Goal: Transaction & Acquisition: Book appointment/travel/reservation

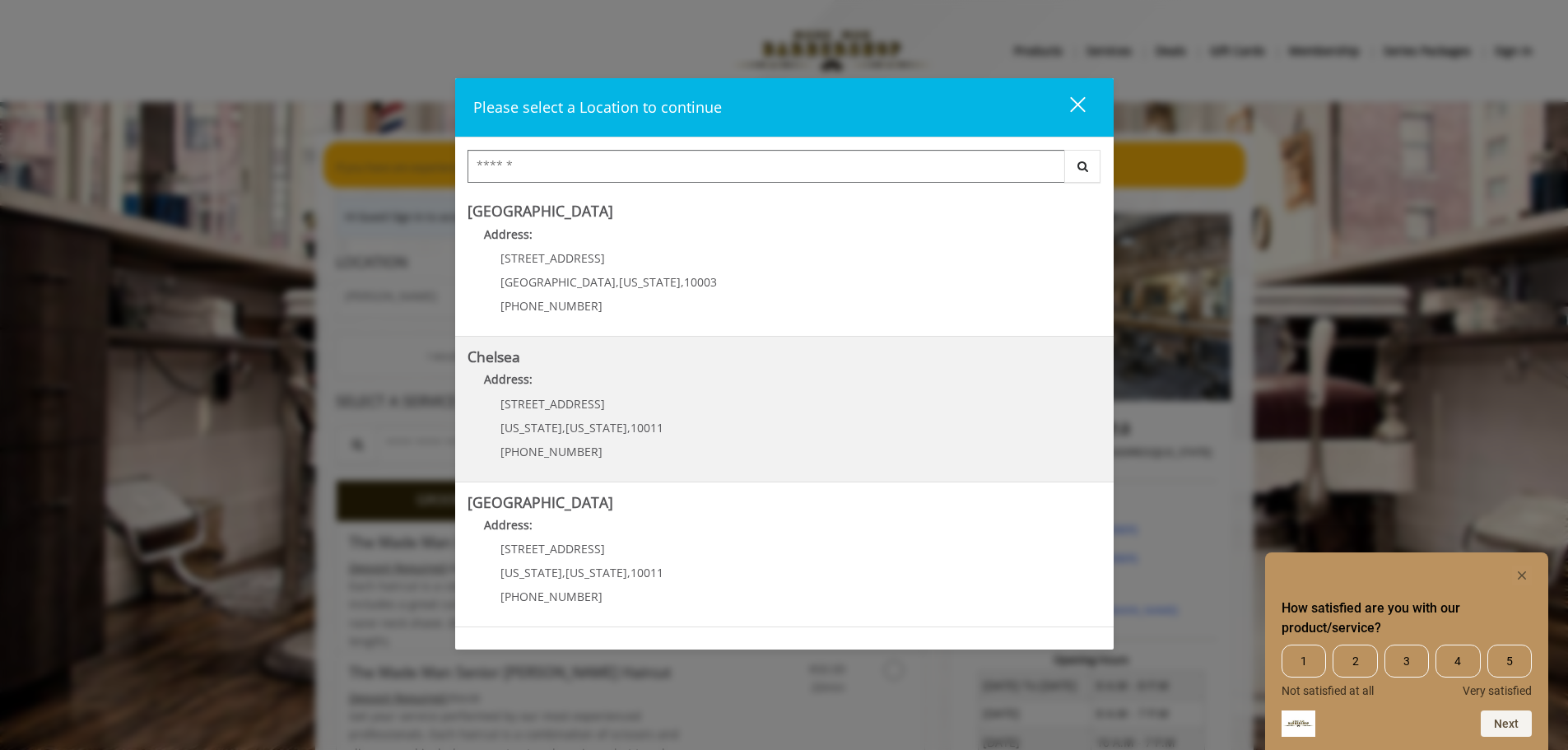
scroll to position [82, 0]
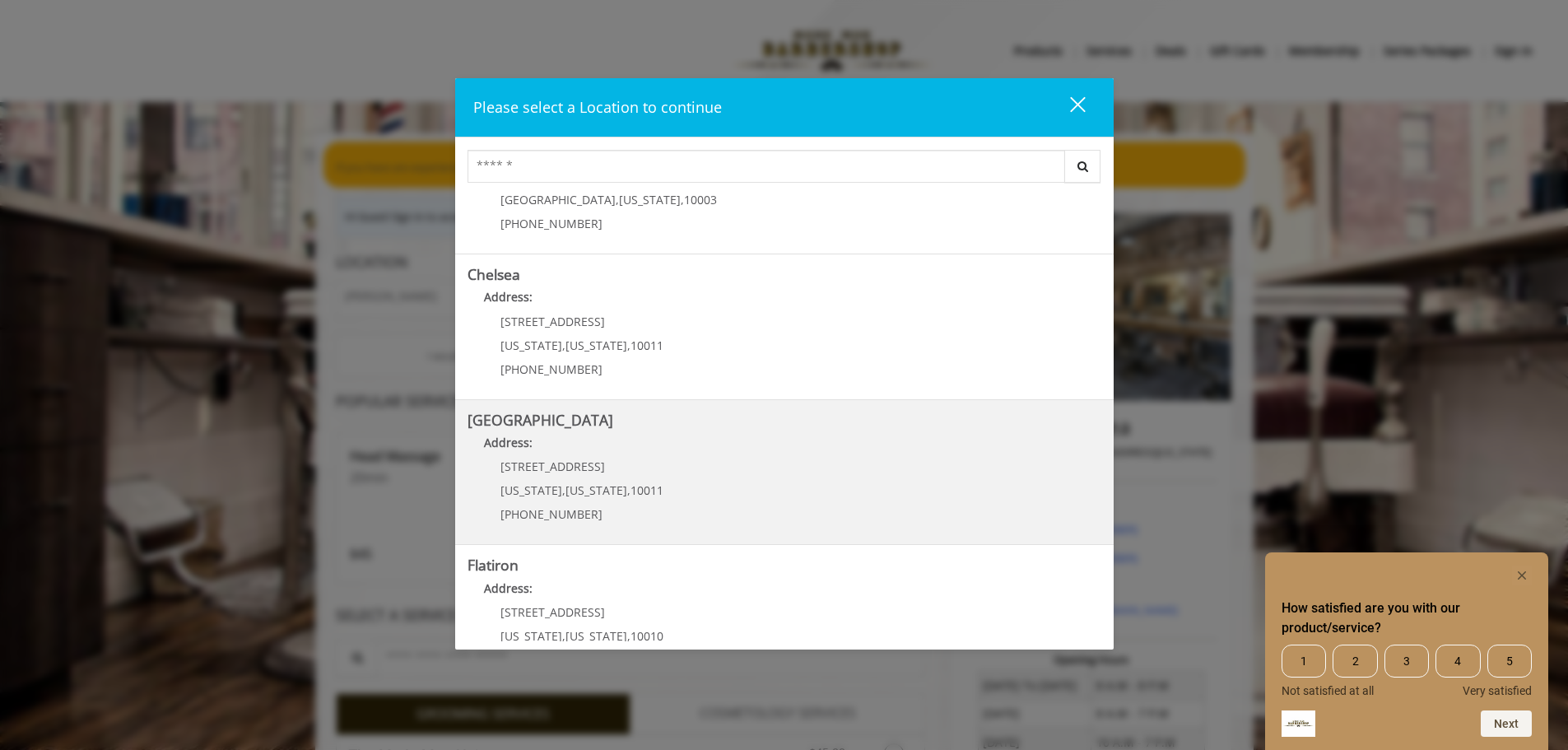
click at [572, 425] on b "[GEOGRAPHIC_DATA]" at bounding box center [541, 420] width 146 height 20
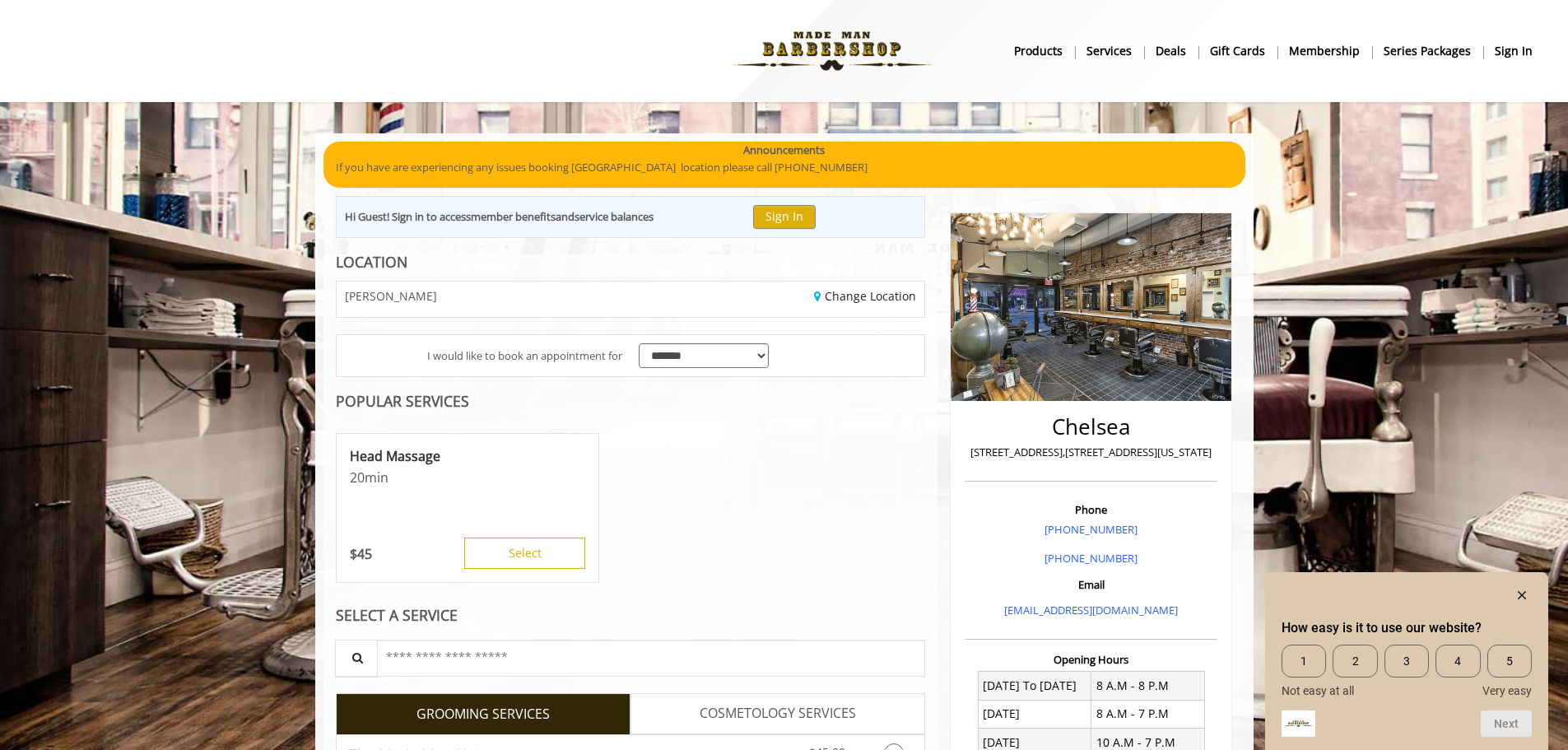
scroll to position [164, 0]
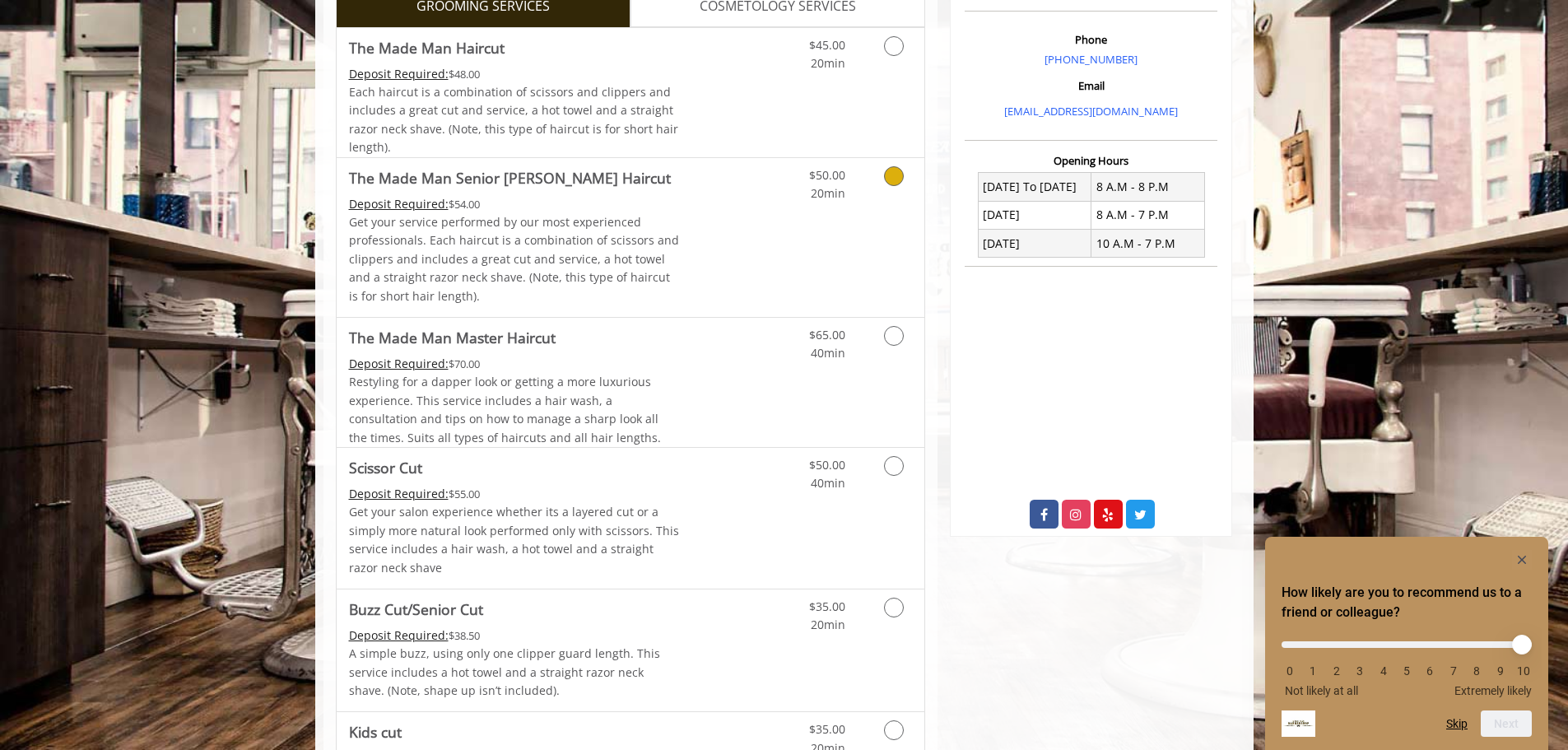
scroll to position [329, 0]
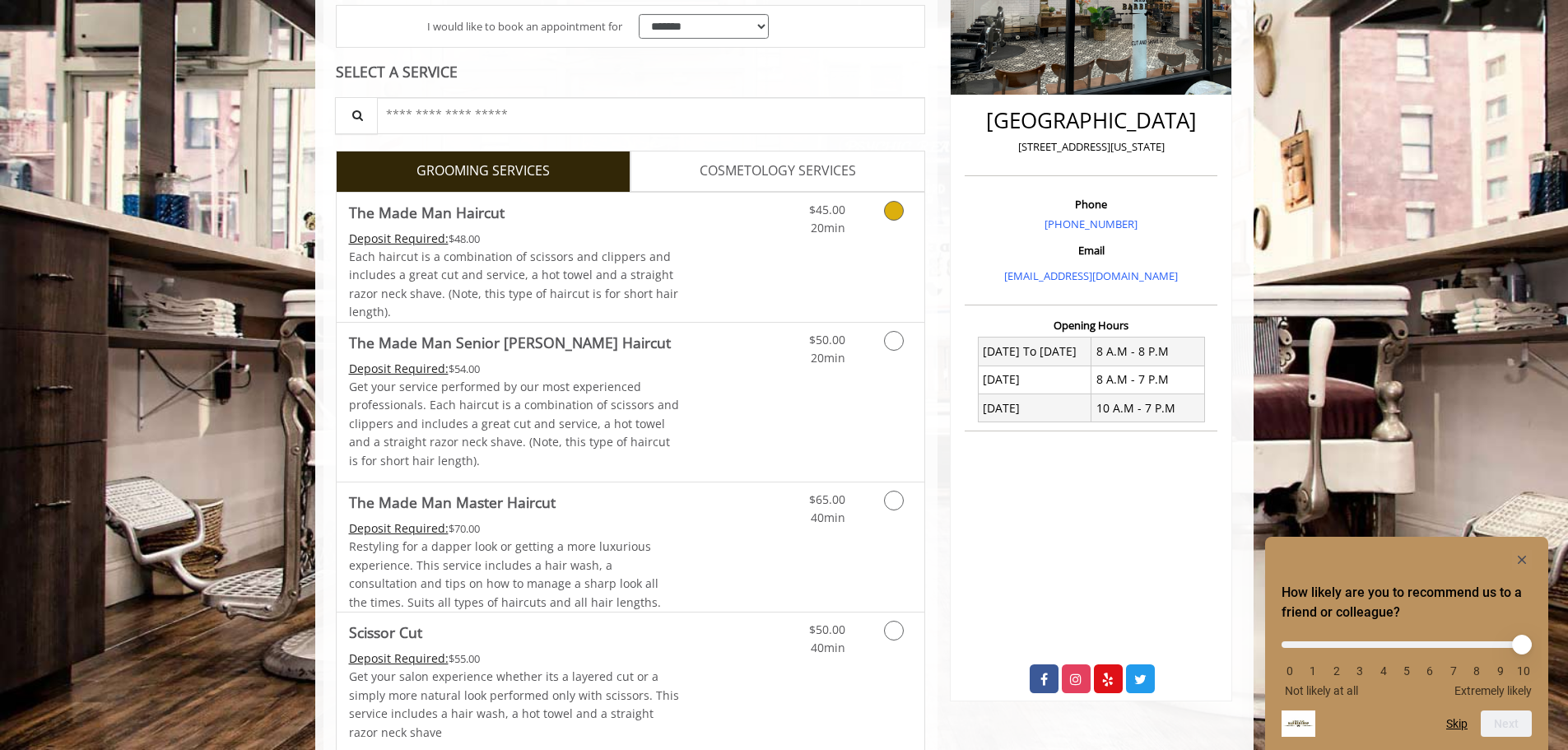
click at [894, 211] on icon "Grooming services" at bounding box center [894, 211] width 20 height 20
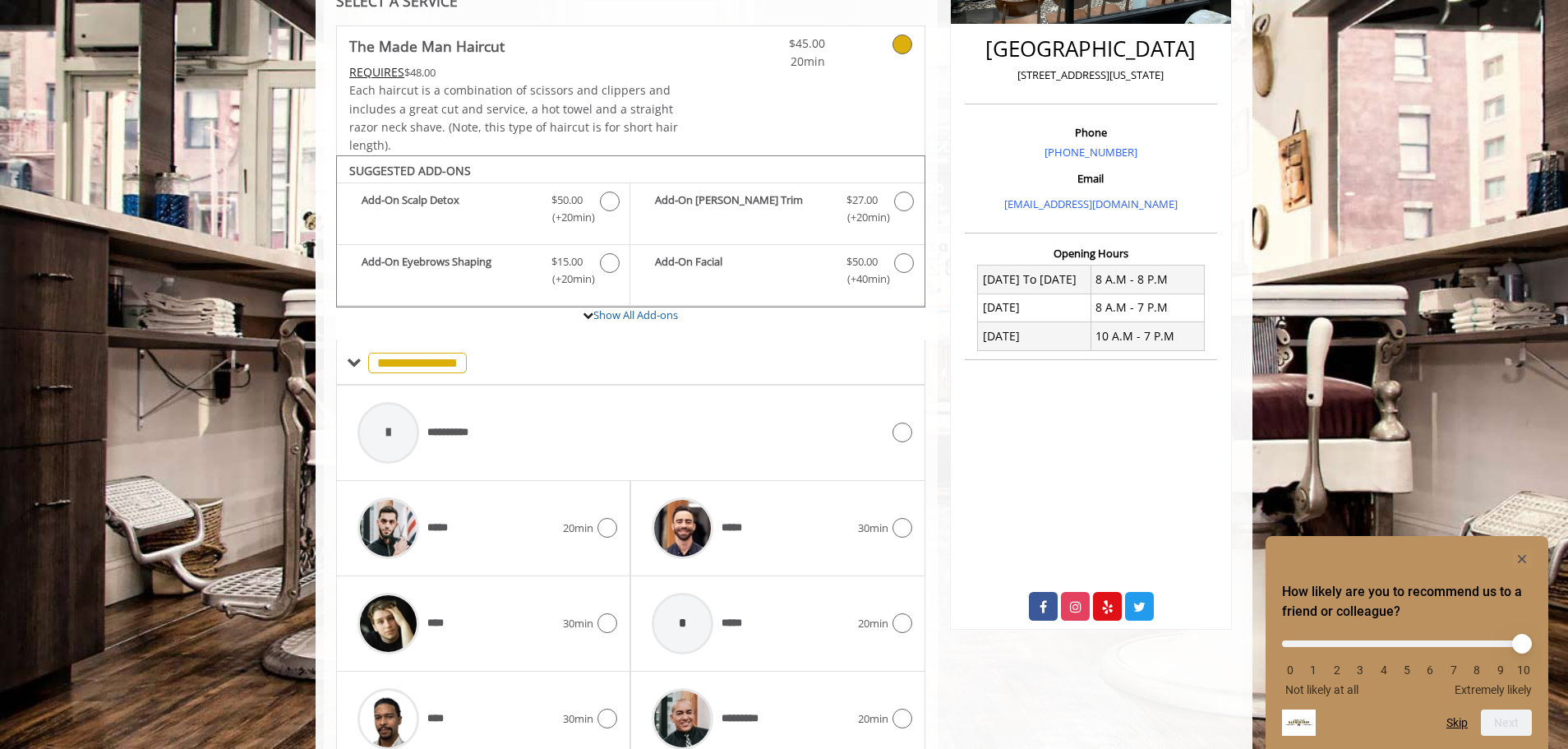
scroll to position [476, 0]
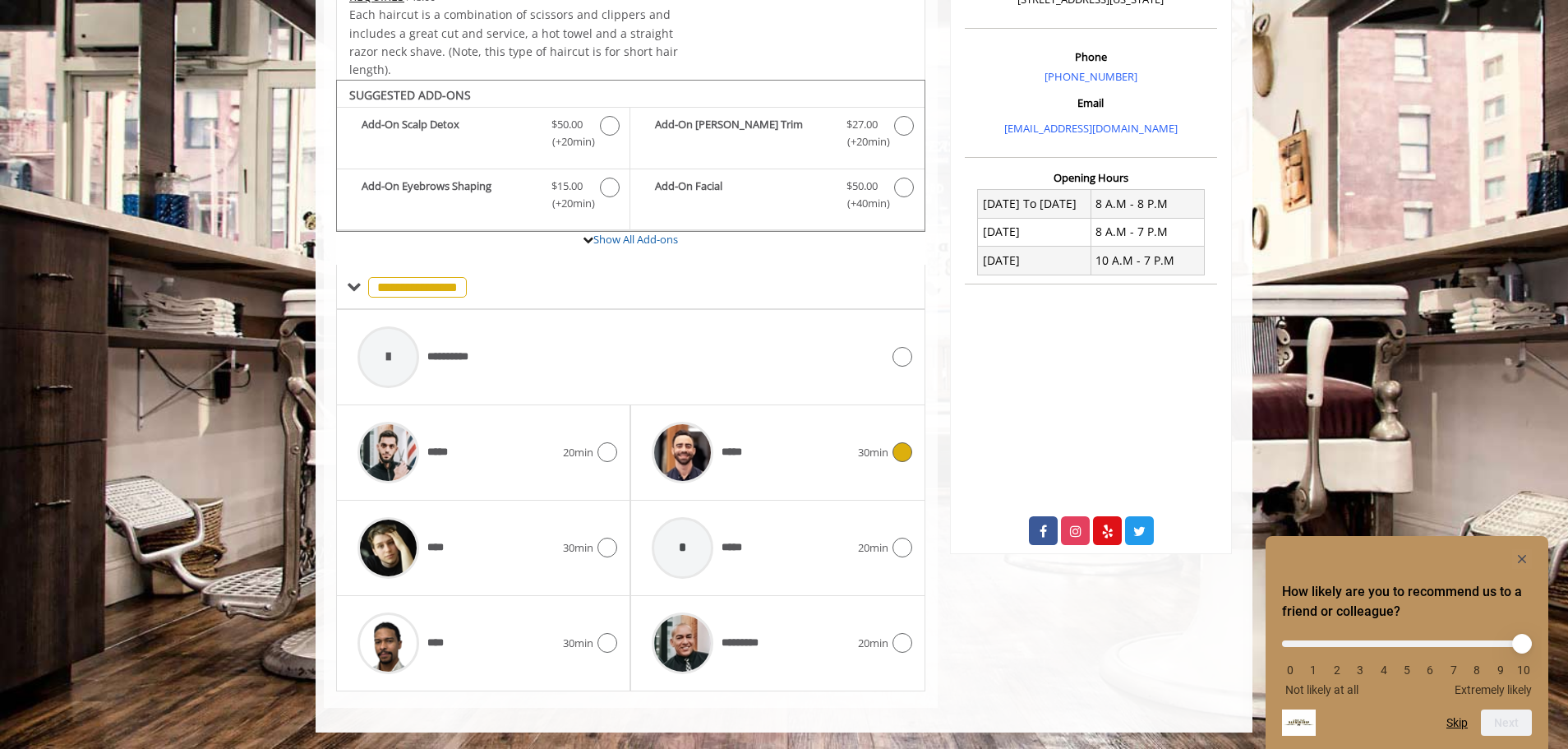
click at [906, 454] on icon at bounding box center [903, 452] width 20 height 20
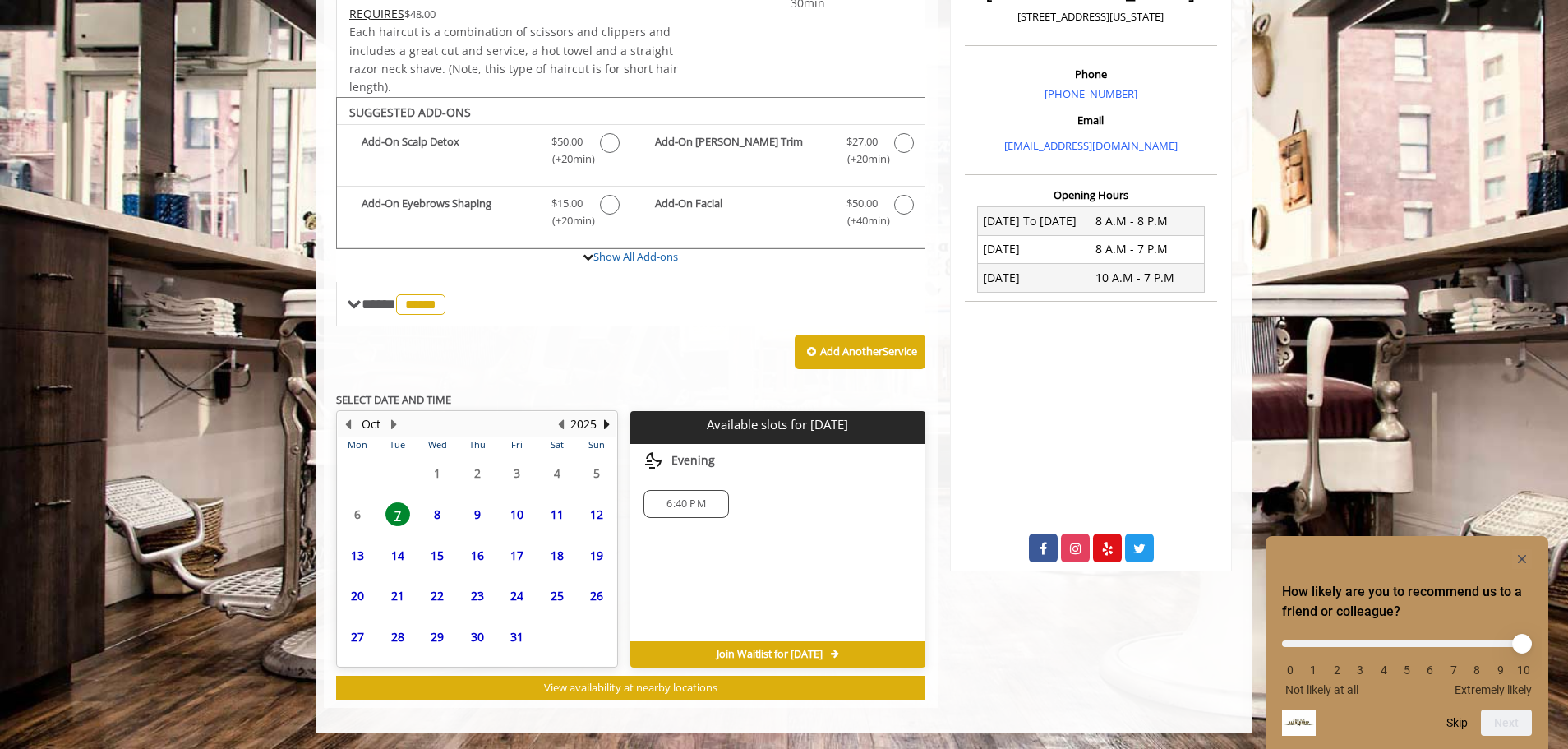
scroll to position [459, 0]
click at [694, 509] on span "6:40 PM" at bounding box center [686, 504] width 39 height 13
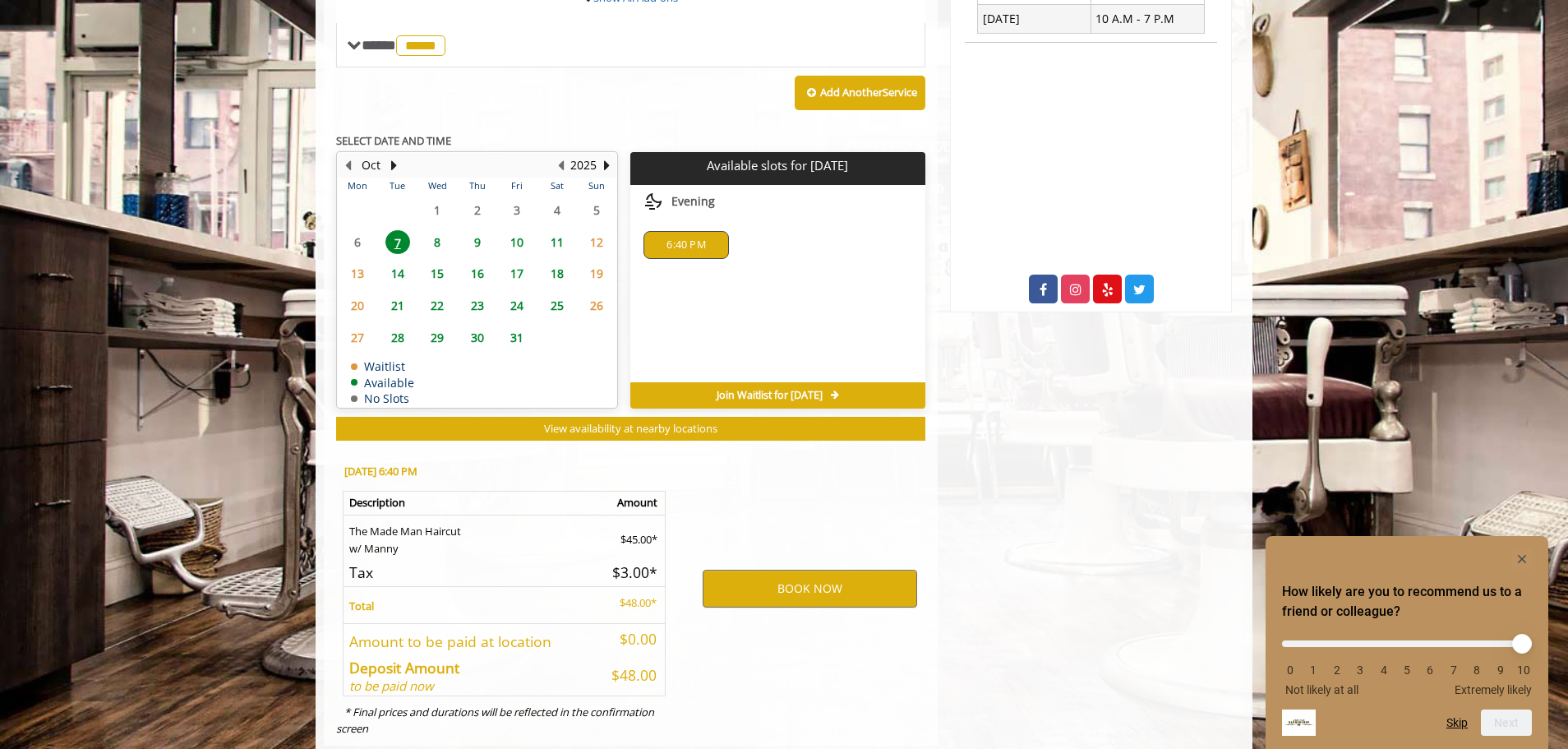
scroll to position [756, 0]
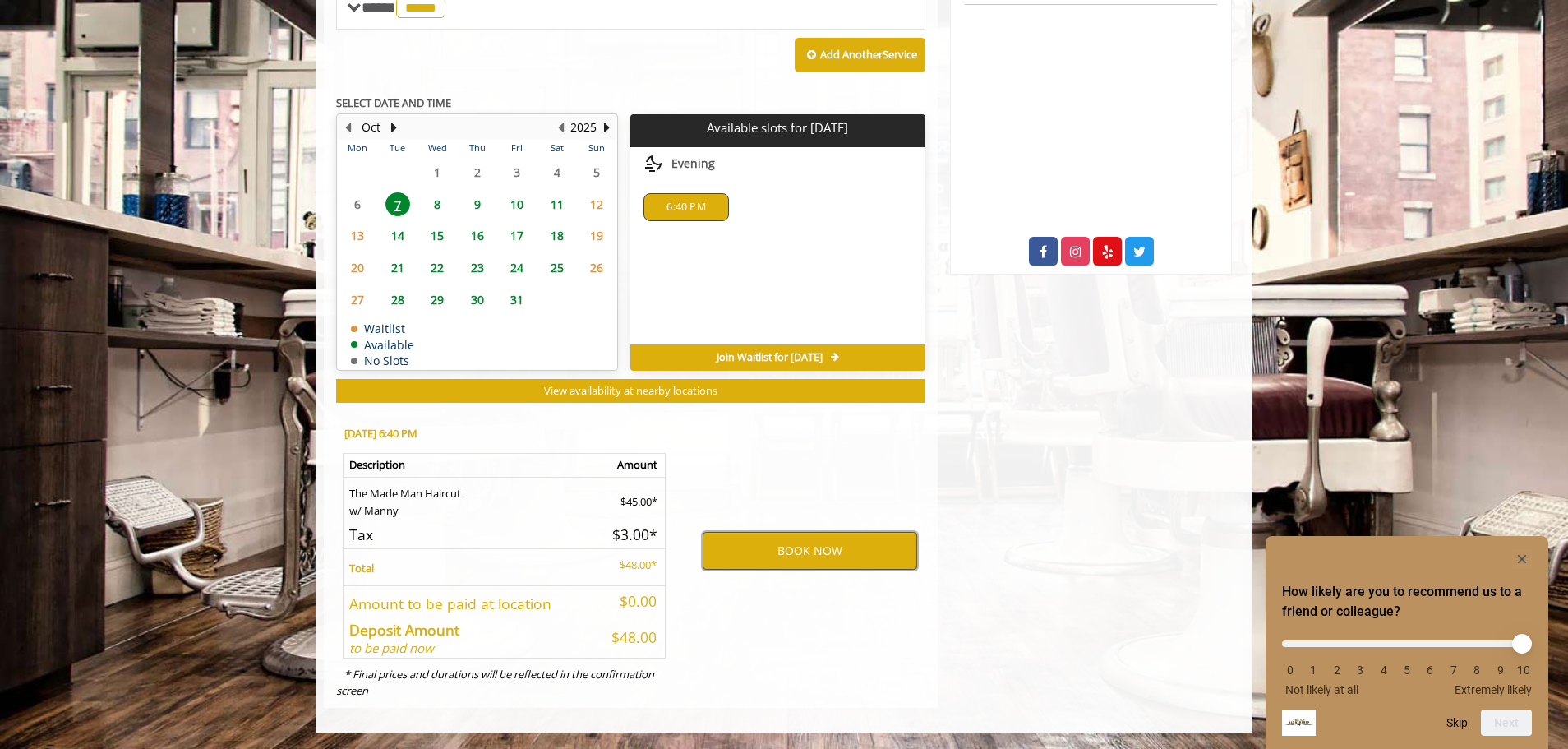
click at [798, 553] on button "BOOK NOW" at bounding box center [809, 551] width 215 height 38
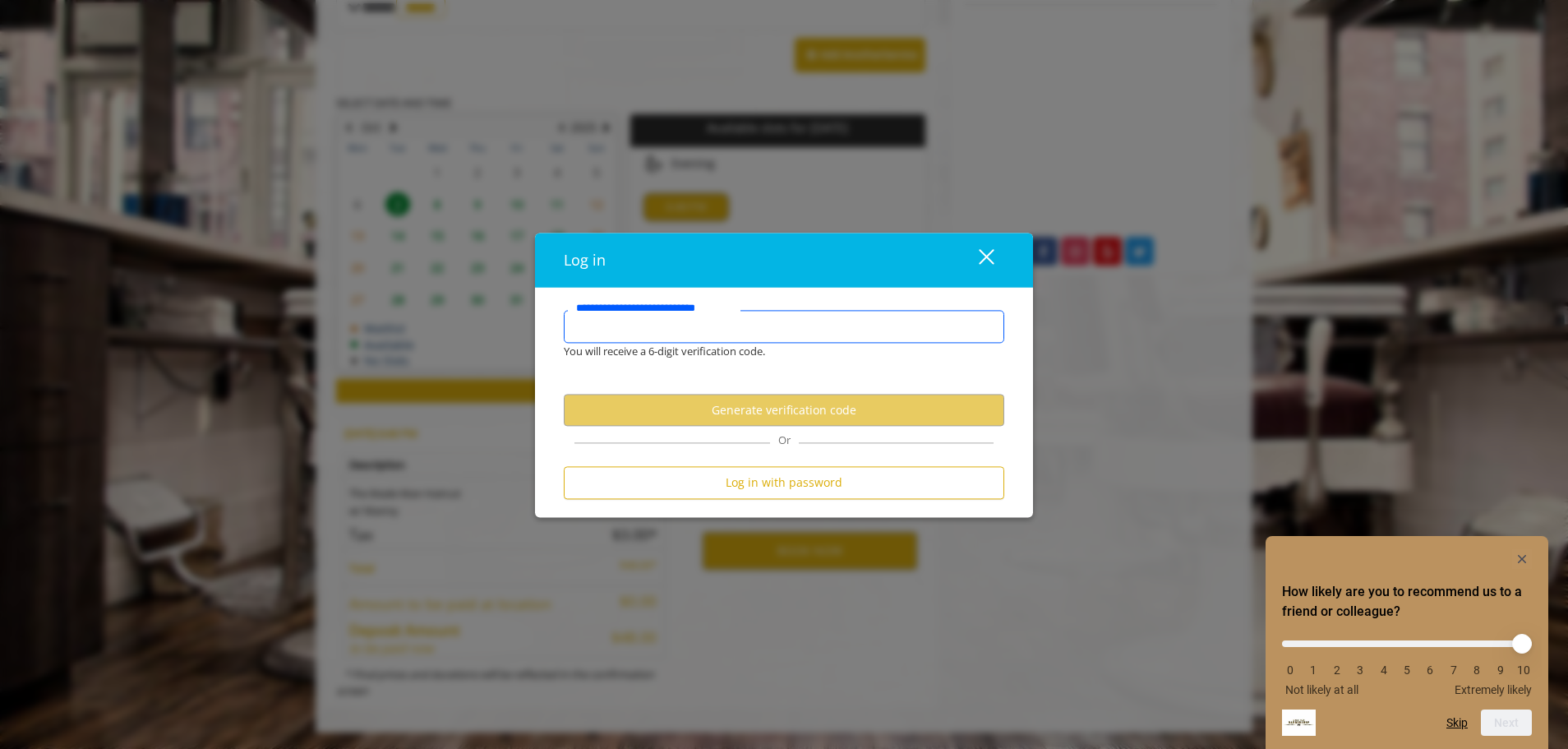
click at [685, 335] on input "**********" at bounding box center [784, 326] width 441 height 33
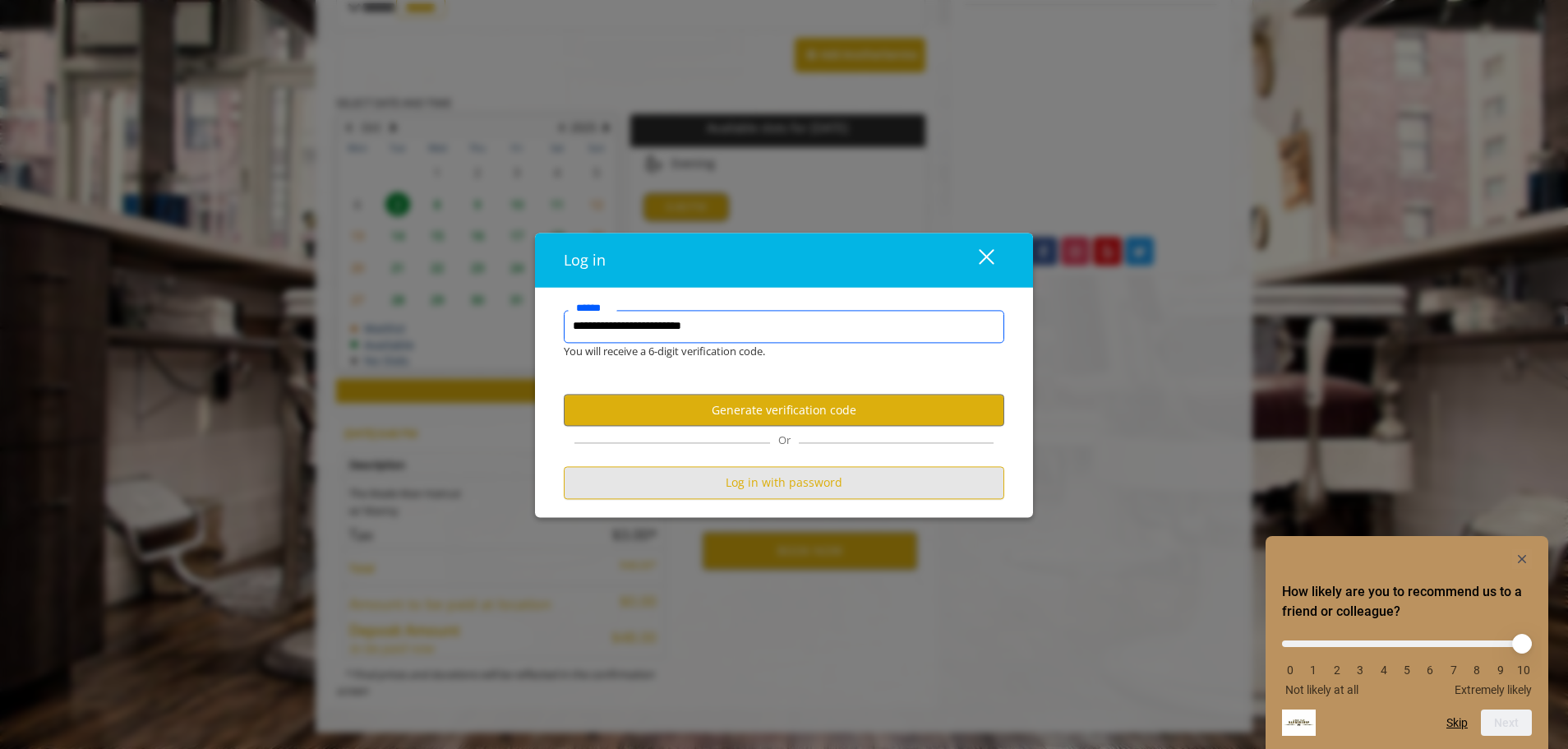
type input "**********"
click at [835, 478] on button "Log in with password" at bounding box center [784, 483] width 441 height 32
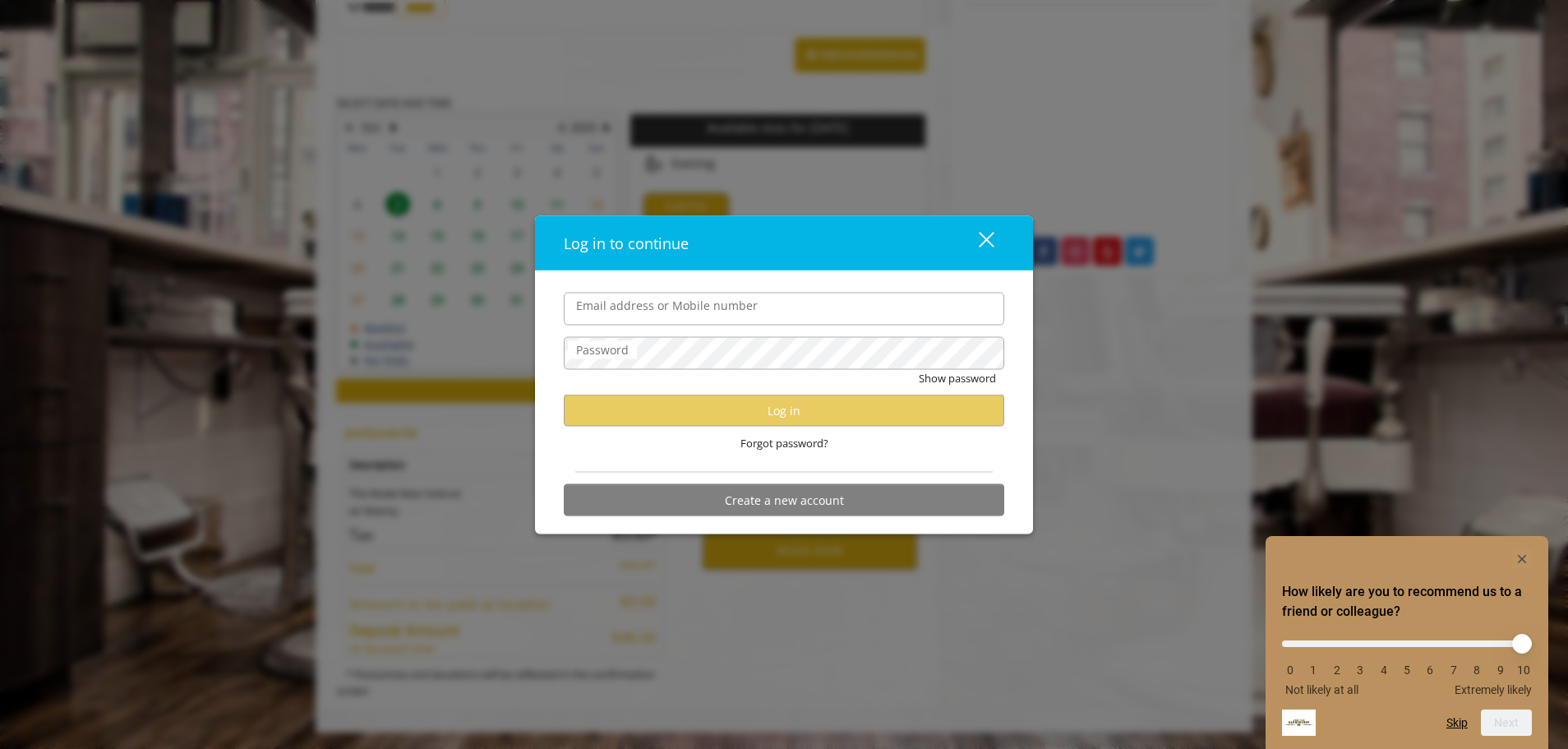
scroll to position [0, 0]
click at [656, 315] on input "Email address or Mobile number" at bounding box center [784, 308] width 441 height 33
type input "**********"
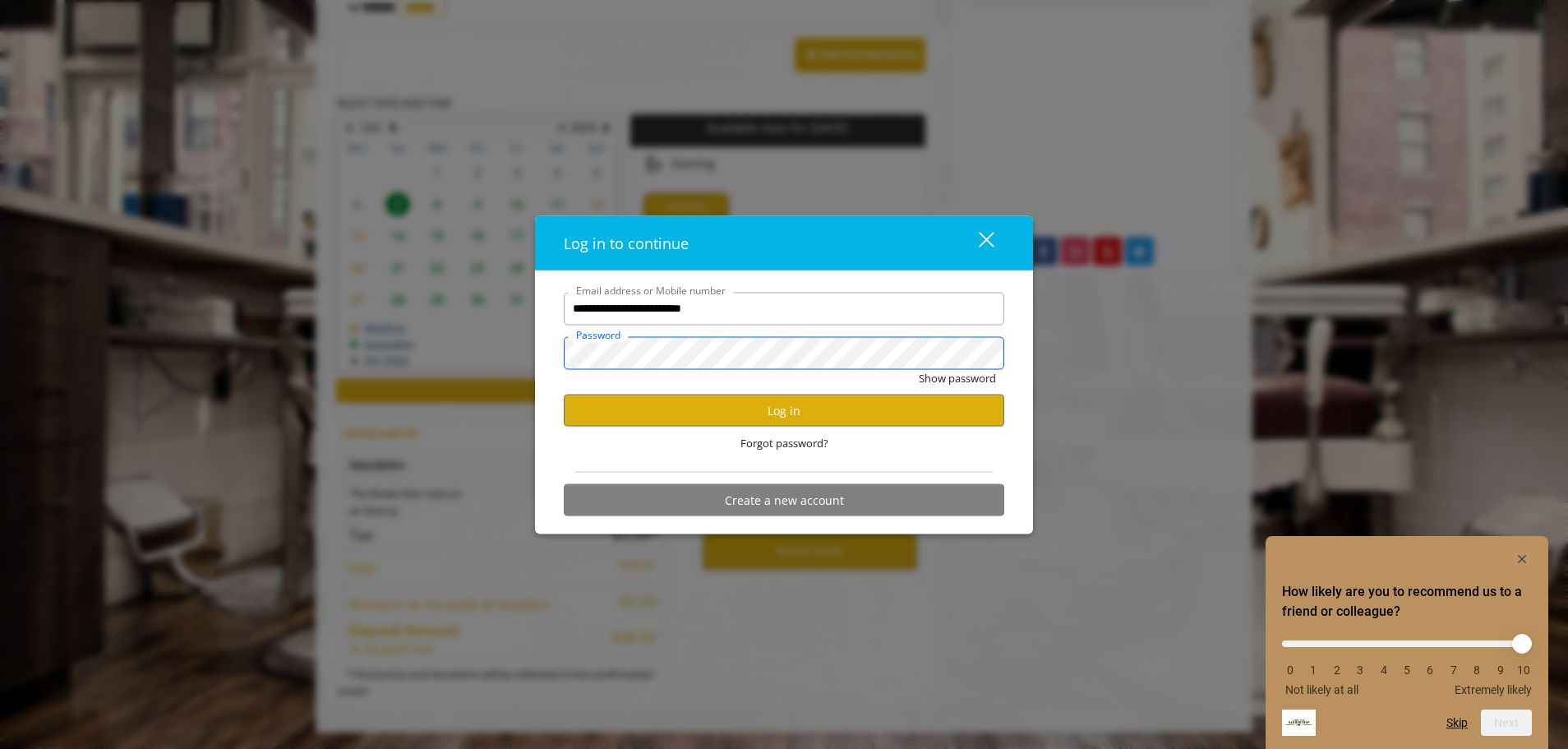
click at [919, 369] on button "Show password" at bounding box center [957, 377] width 77 height 17
click at [811, 412] on button "Log in" at bounding box center [784, 410] width 441 height 32
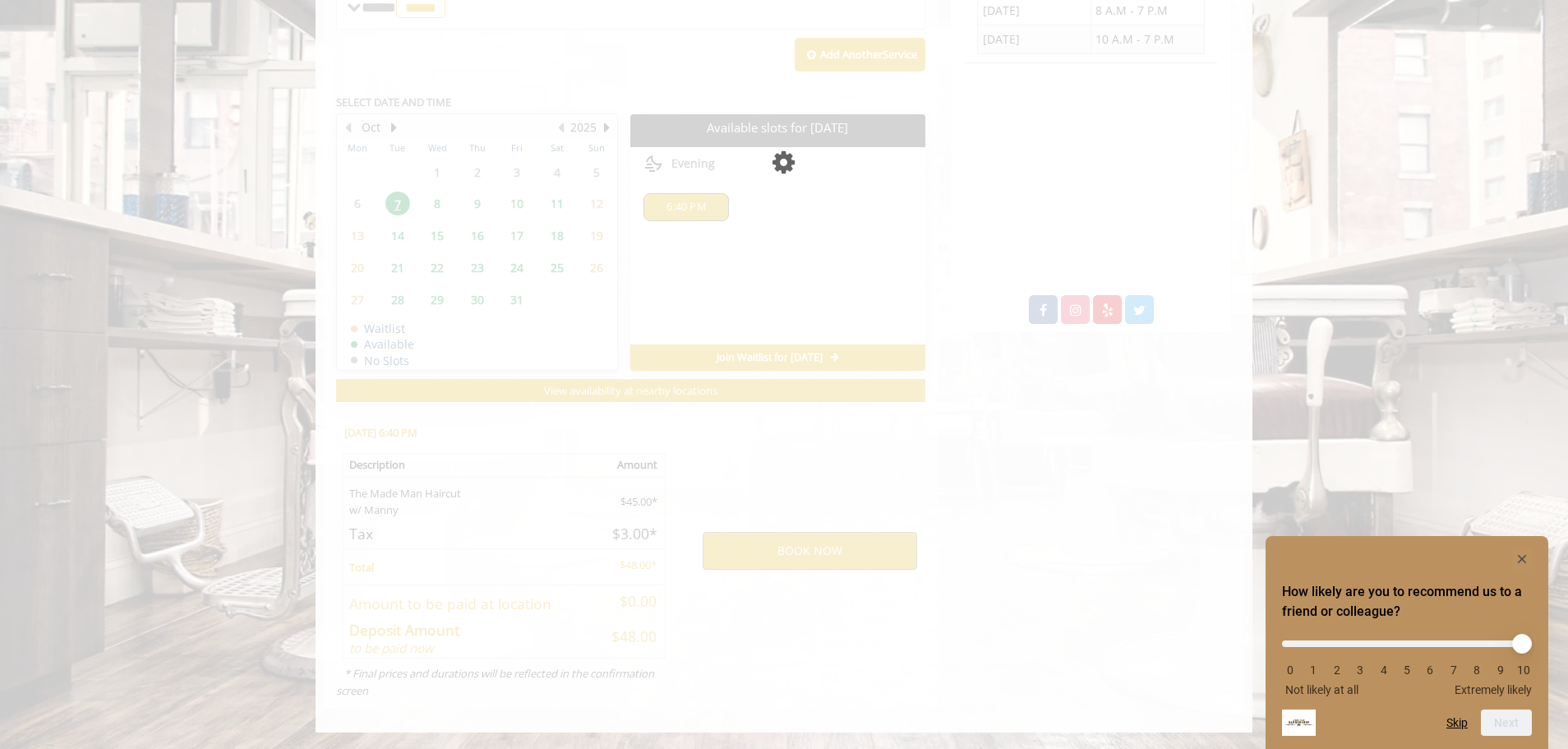
scroll to position [697, 0]
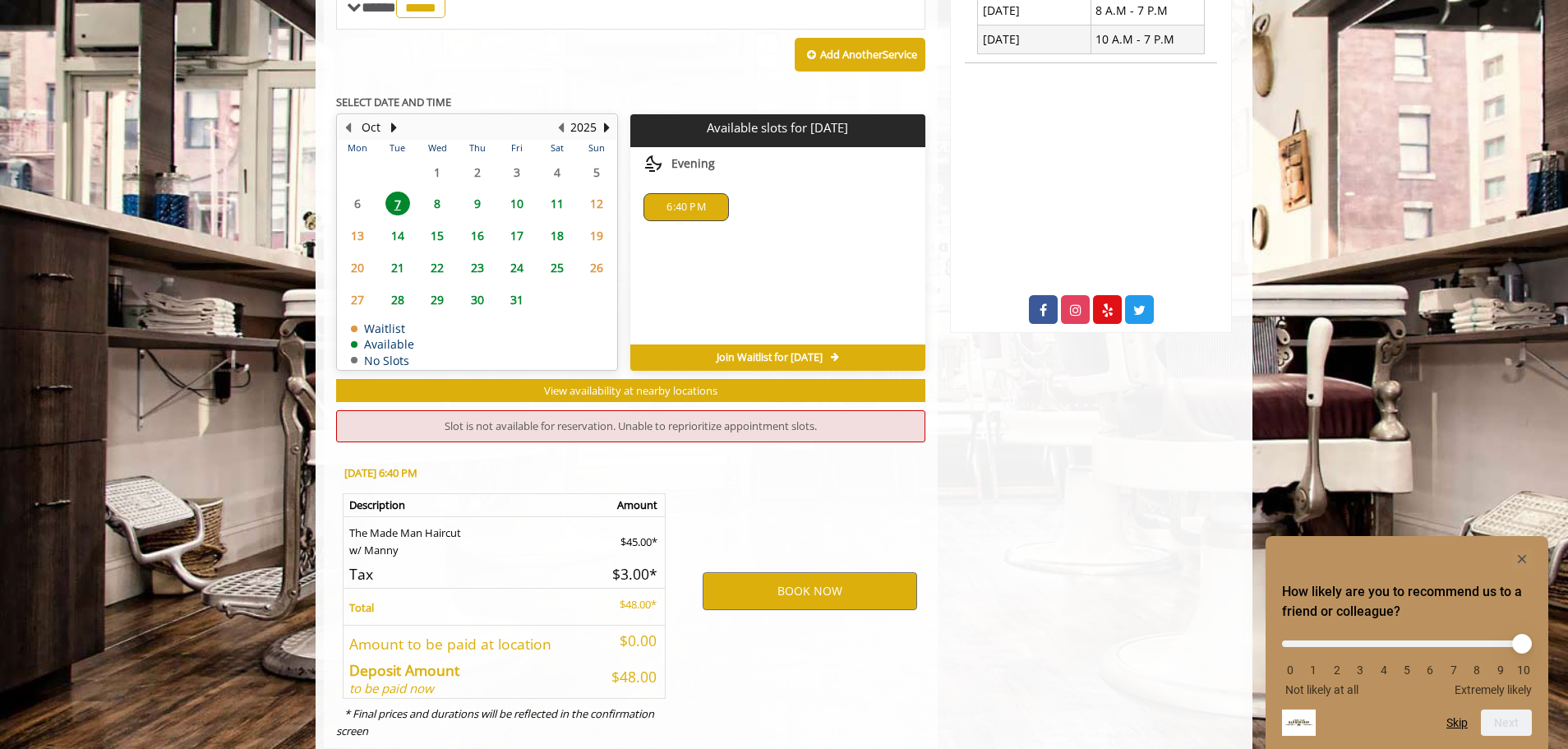
click at [691, 205] on span "6:40 PM" at bounding box center [686, 207] width 39 height 13
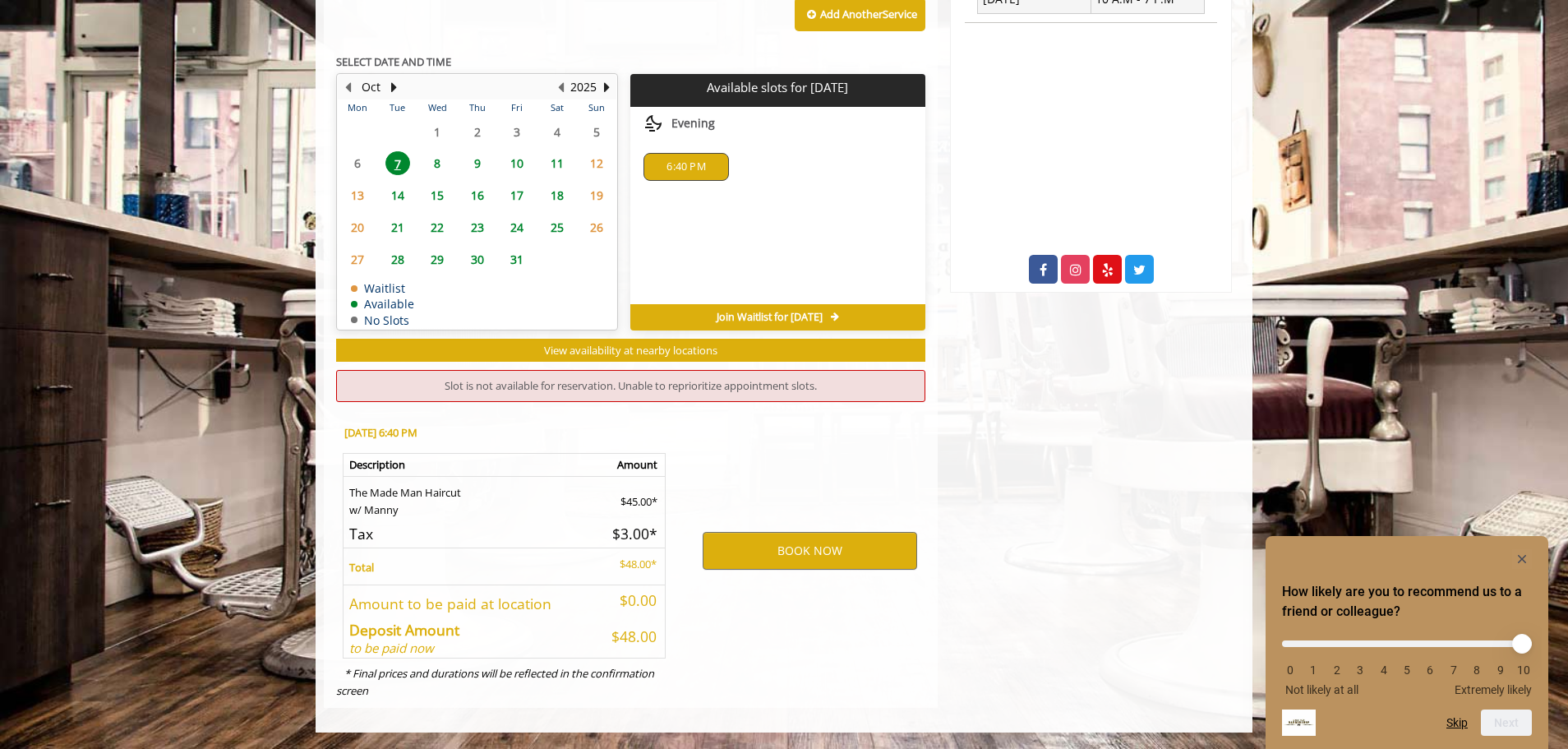
click at [769, 414] on div "BOOK NOW" at bounding box center [810, 550] width 256 height 280
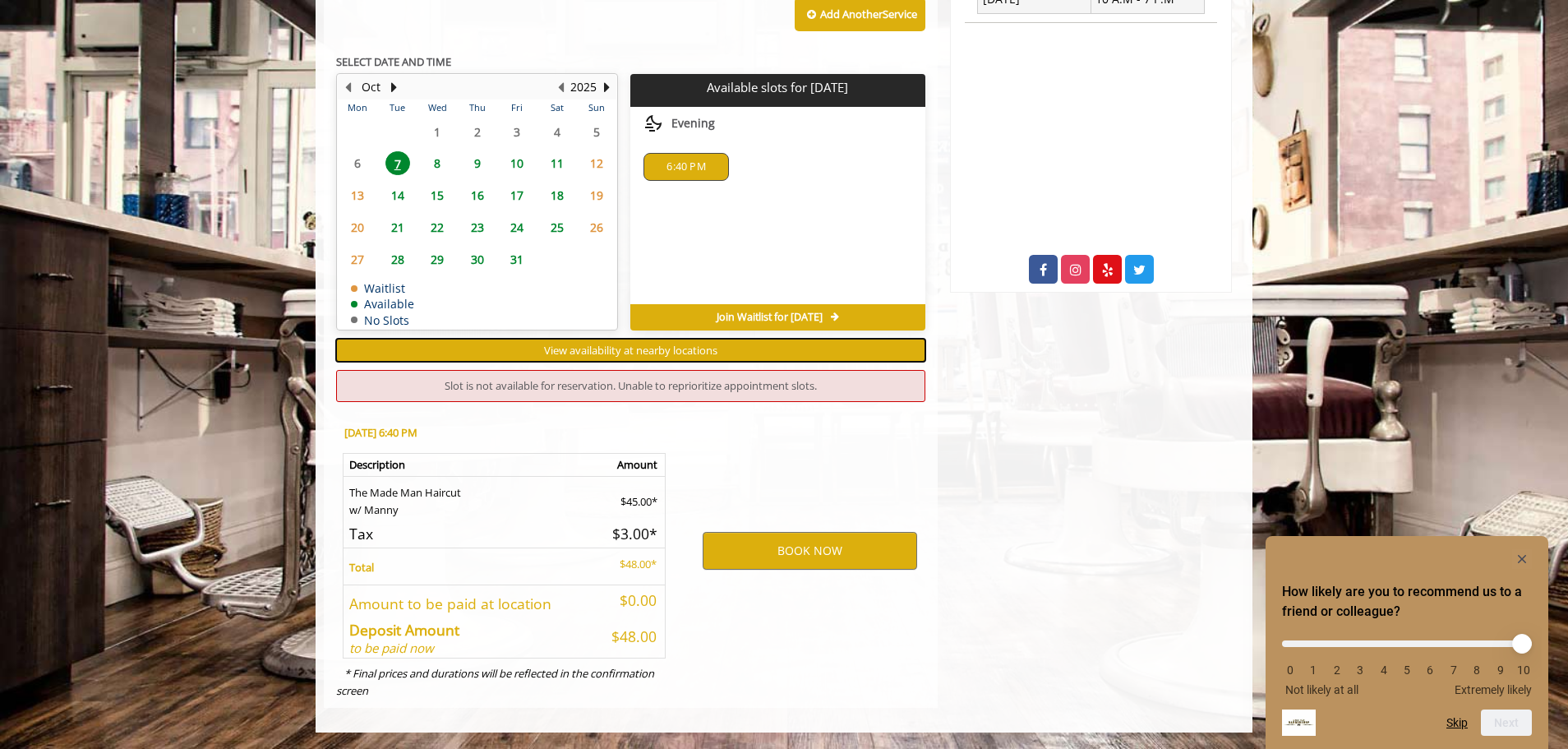
click at [675, 346] on span "View availability at nearby locations" at bounding box center [630, 350] width 173 height 15
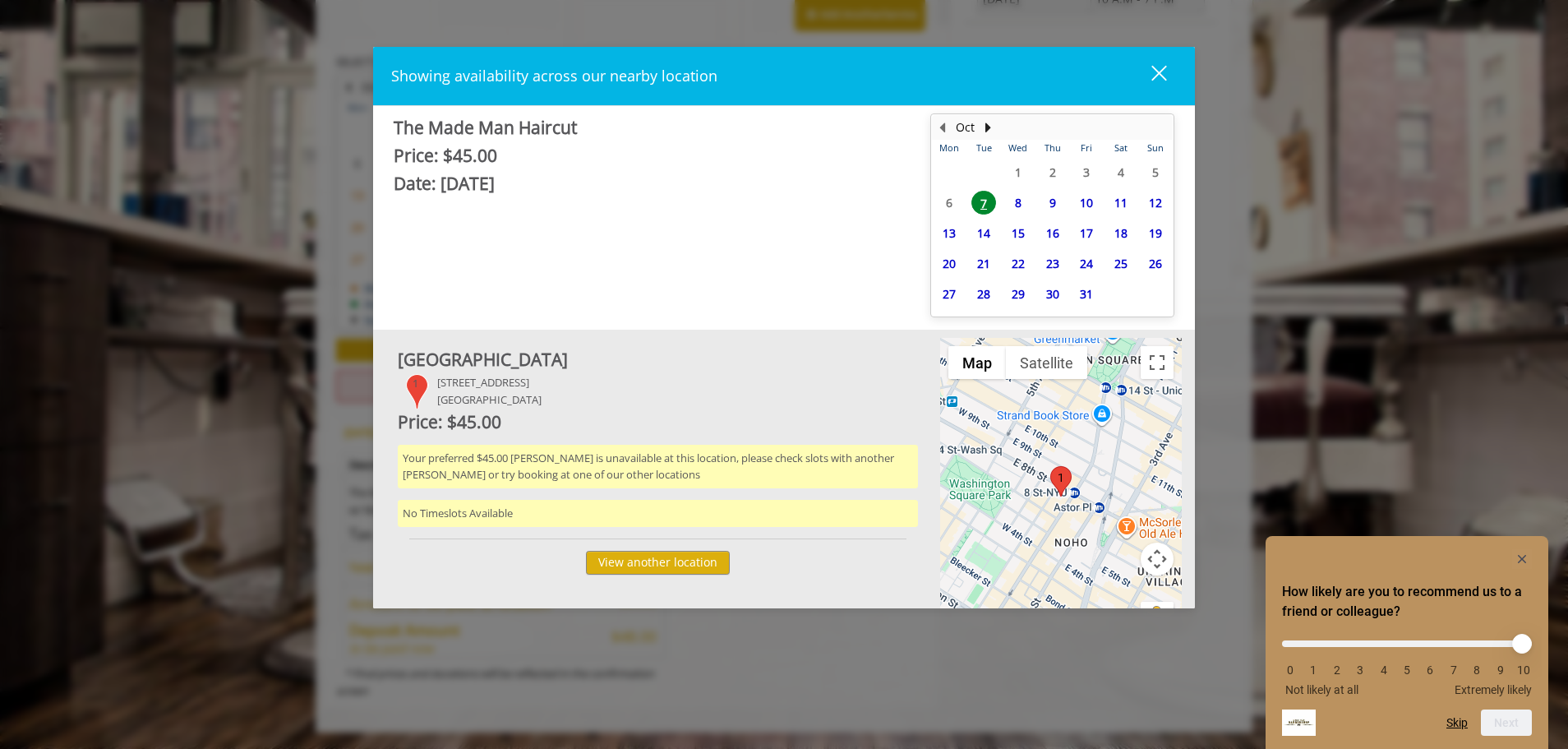
click at [1158, 76] on div "close" at bounding box center [1149, 76] width 33 height 25
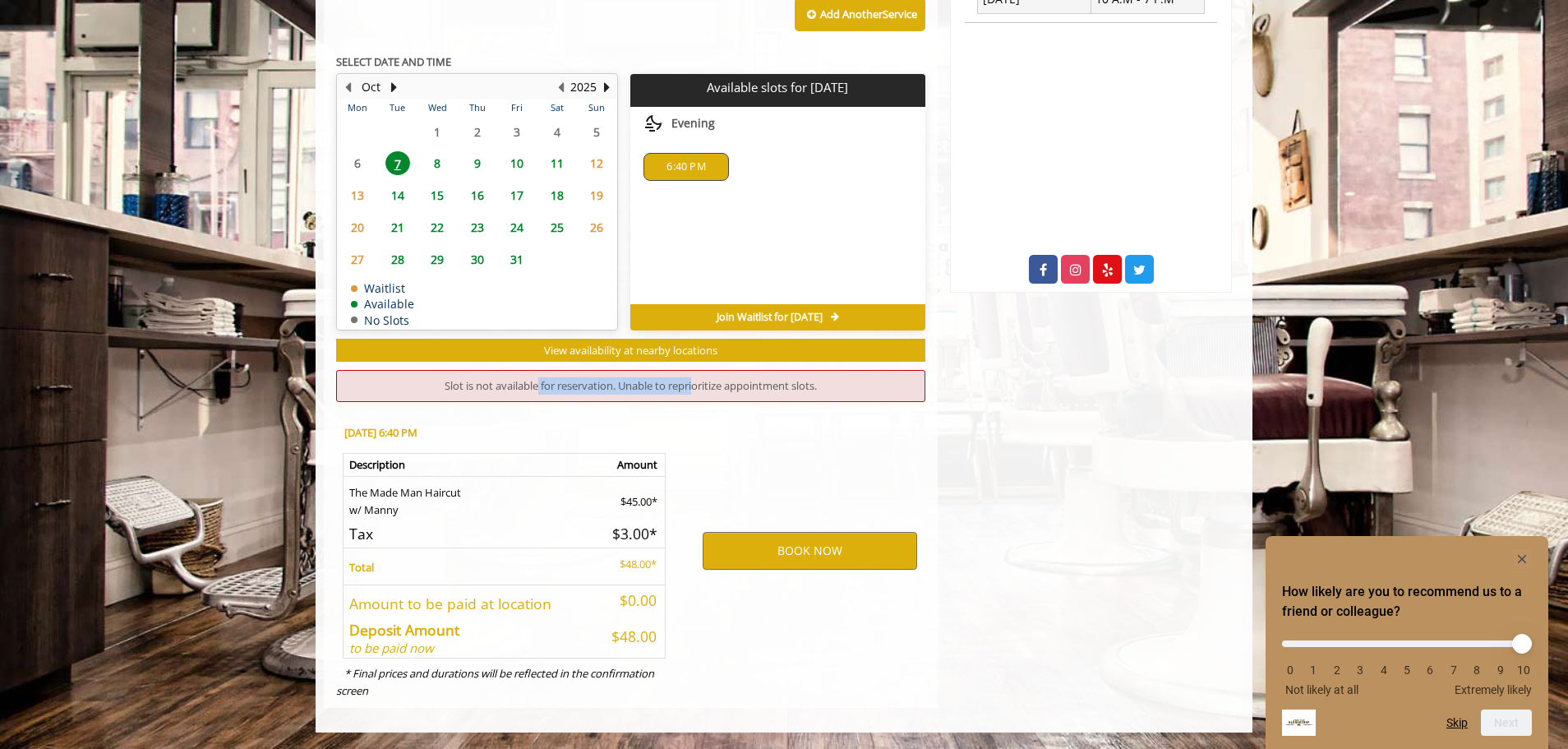
drag, startPoint x: 533, startPoint y: 387, endPoint x: 692, endPoint y: 387, distance: 159.0
click at [692, 387] on div "Slot is not available for reservation. Unable to reprioritize appointment slots." at bounding box center [630, 385] width 589 height 32
click at [703, 387] on div "Slot is not available for reservation. Unable to reprioritize appointment slots." at bounding box center [630, 385] width 589 height 32
click at [746, 421] on div "BOOK NOW" at bounding box center [810, 550] width 256 height 280
click at [704, 167] on span "6:40 PM" at bounding box center [686, 167] width 39 height 13
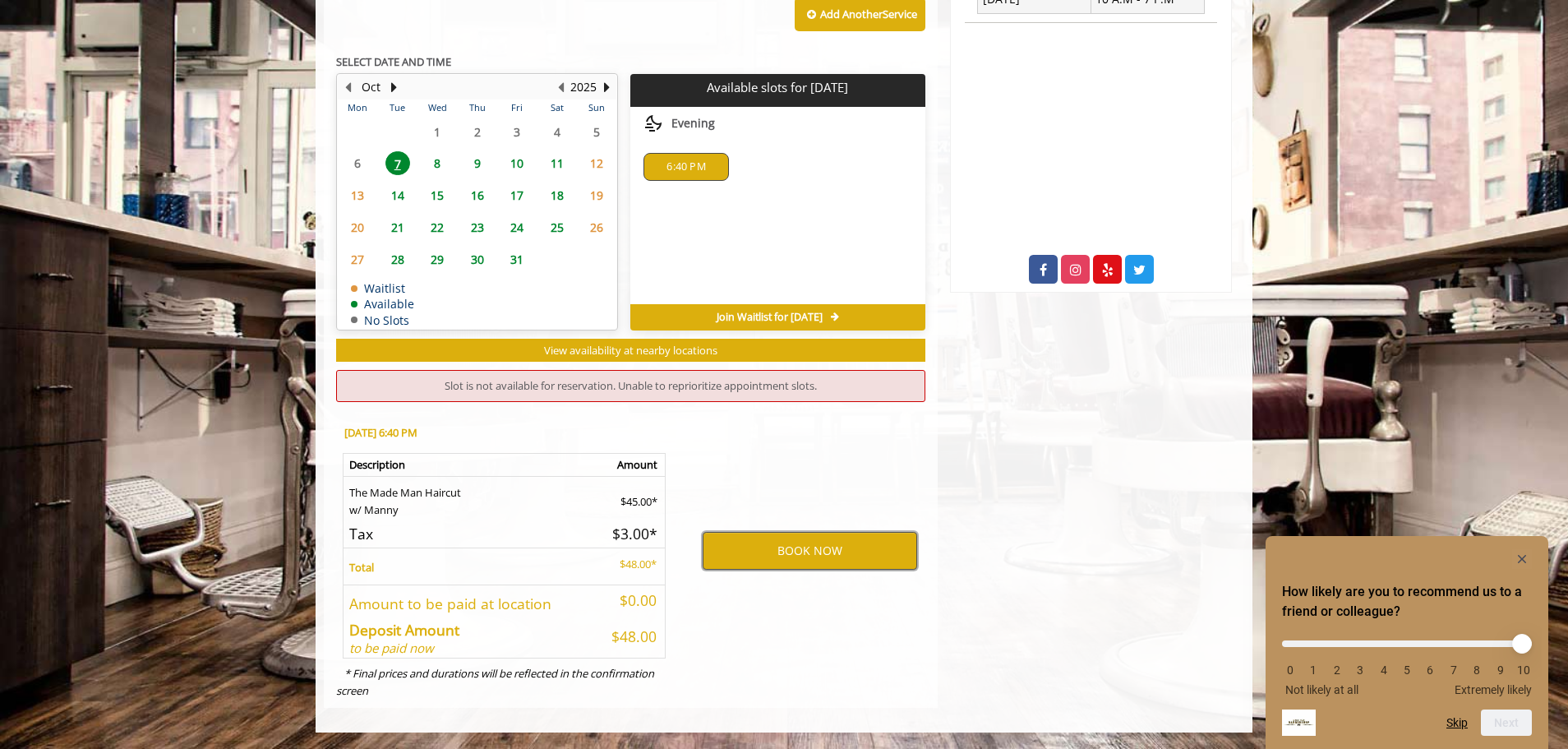
click at [816, 548] on button "BOOK NOW" at bounding box center [809, 551] width 215 height 38
click at [688, 165] on span "6:40 PM" at bounding box center [686, 167] width 39 height 13
click at [843, 309] on div "Join Waitlist for [DATE]" at bounding box center [777, 317] width 294 height 27
click at [839, 318] on icon at bounding box center [835, 317] width 8 height 10
click at [852, 321] on div "Join Waitlist for [DATE]" at bounding box center [777, 317] width 294 height 27
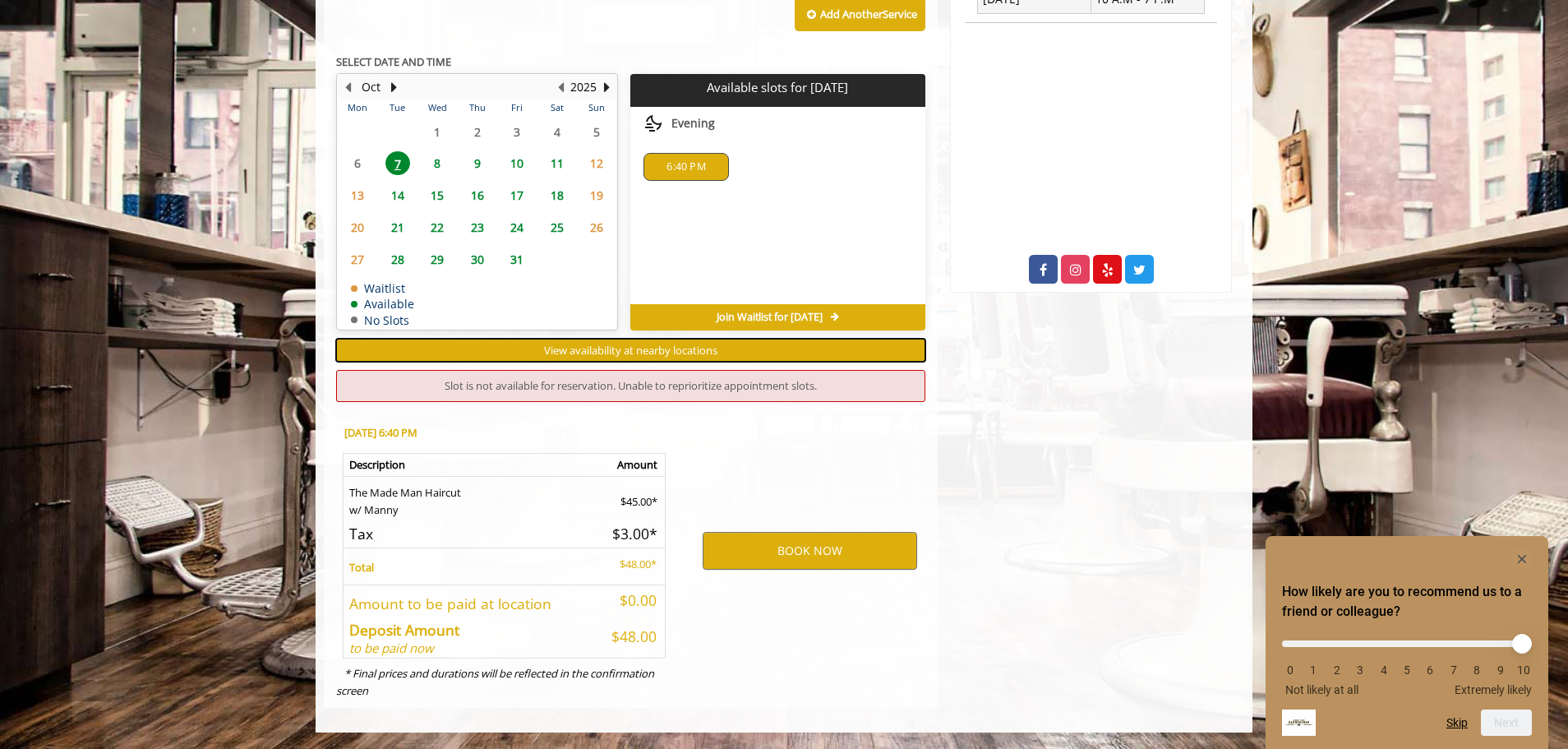
click at [621, 346] on span "View availability at nearby locations" at bounding box center [630, 350] width 173 height 15
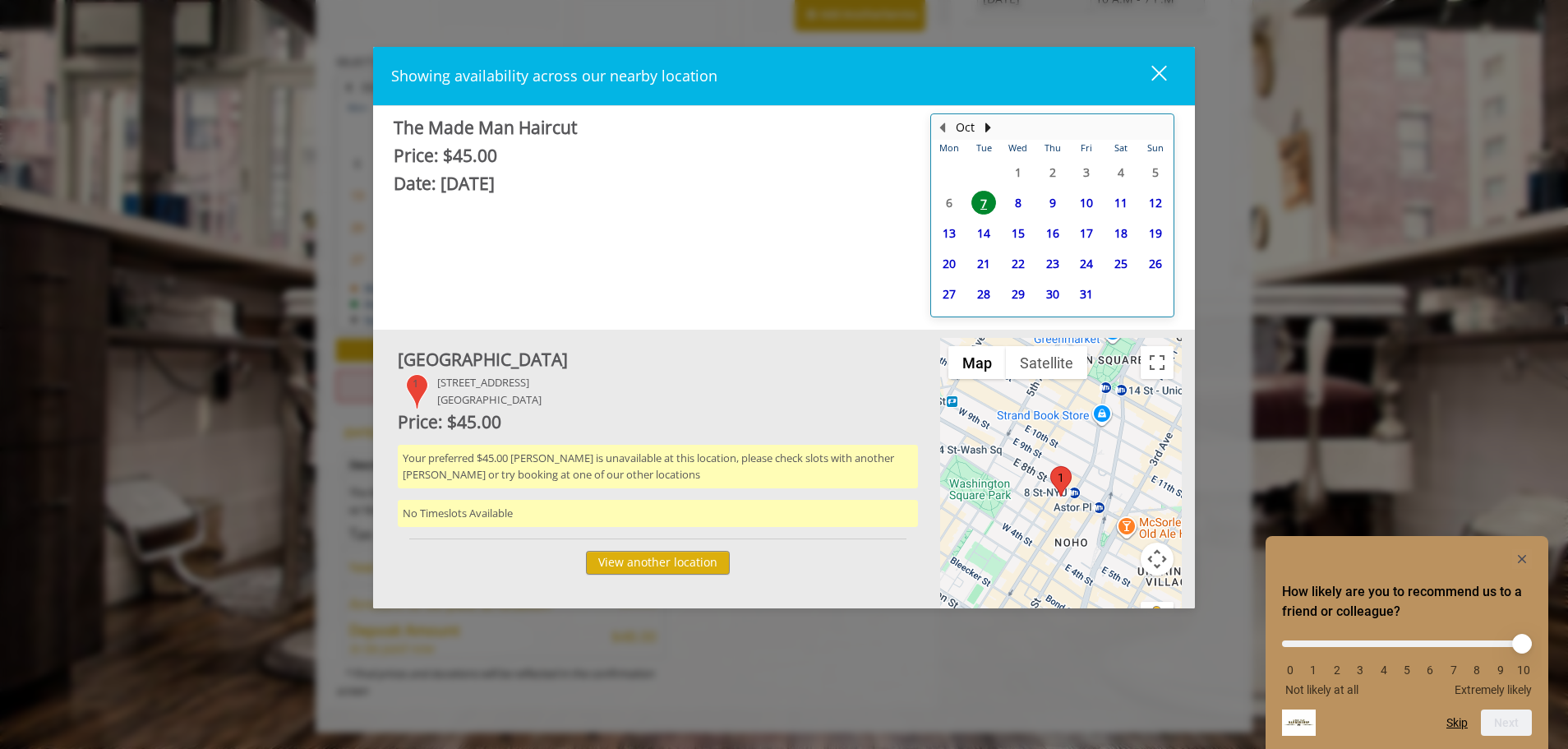
scroll to position [490, 0]
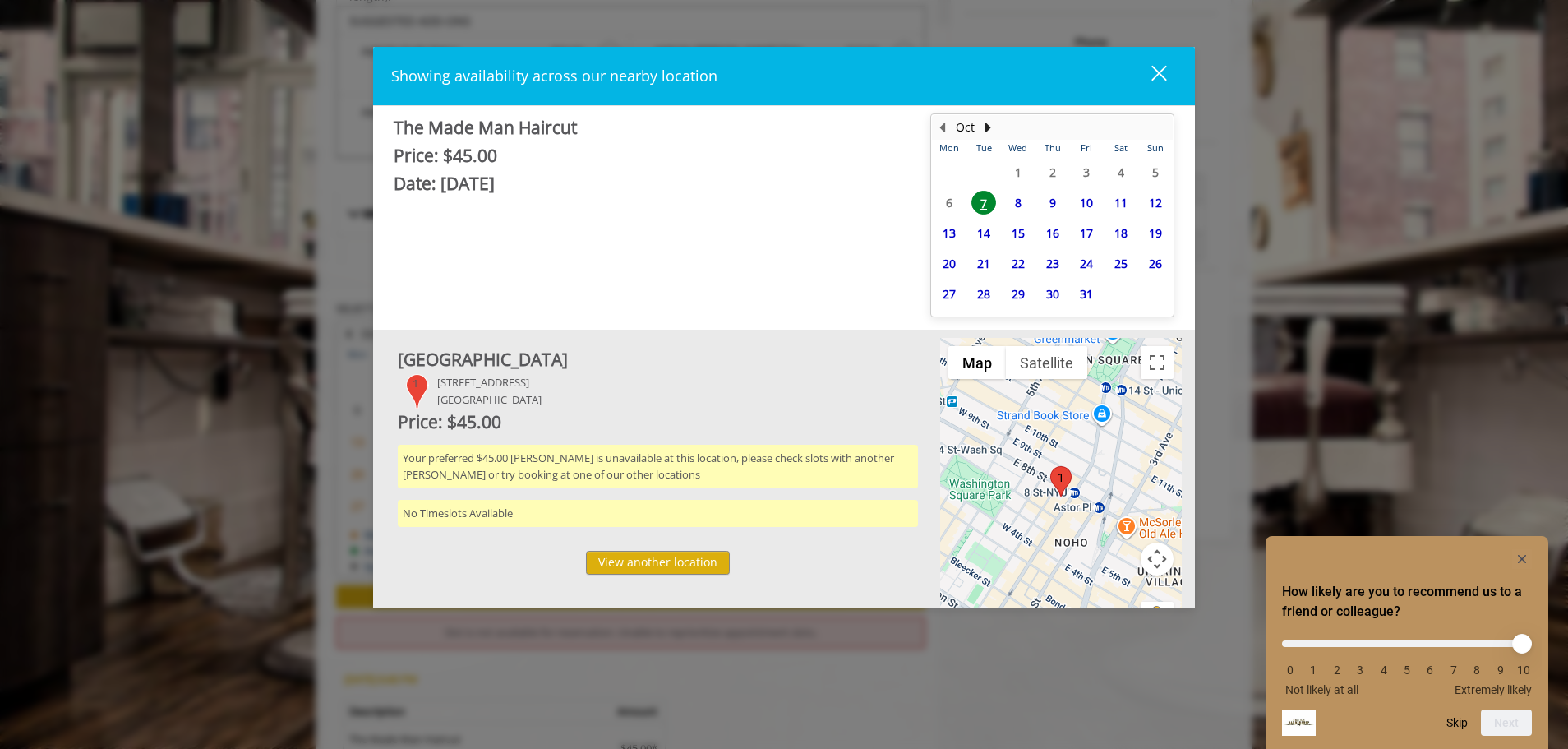
click at [1161, 74] on div "close dialog" at bounding box center [1159, 72] width 16 height 16
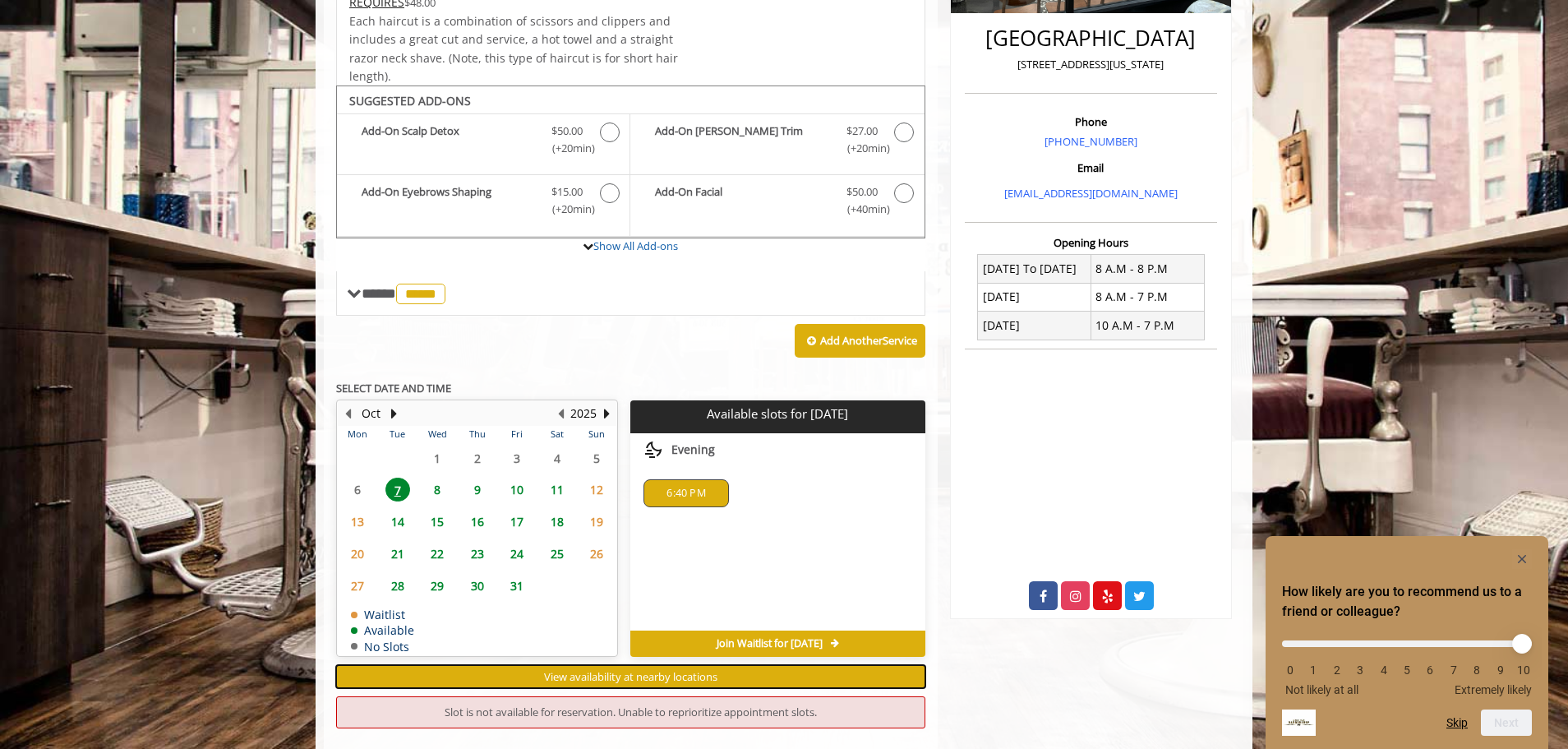
scroll to position [737, 0]
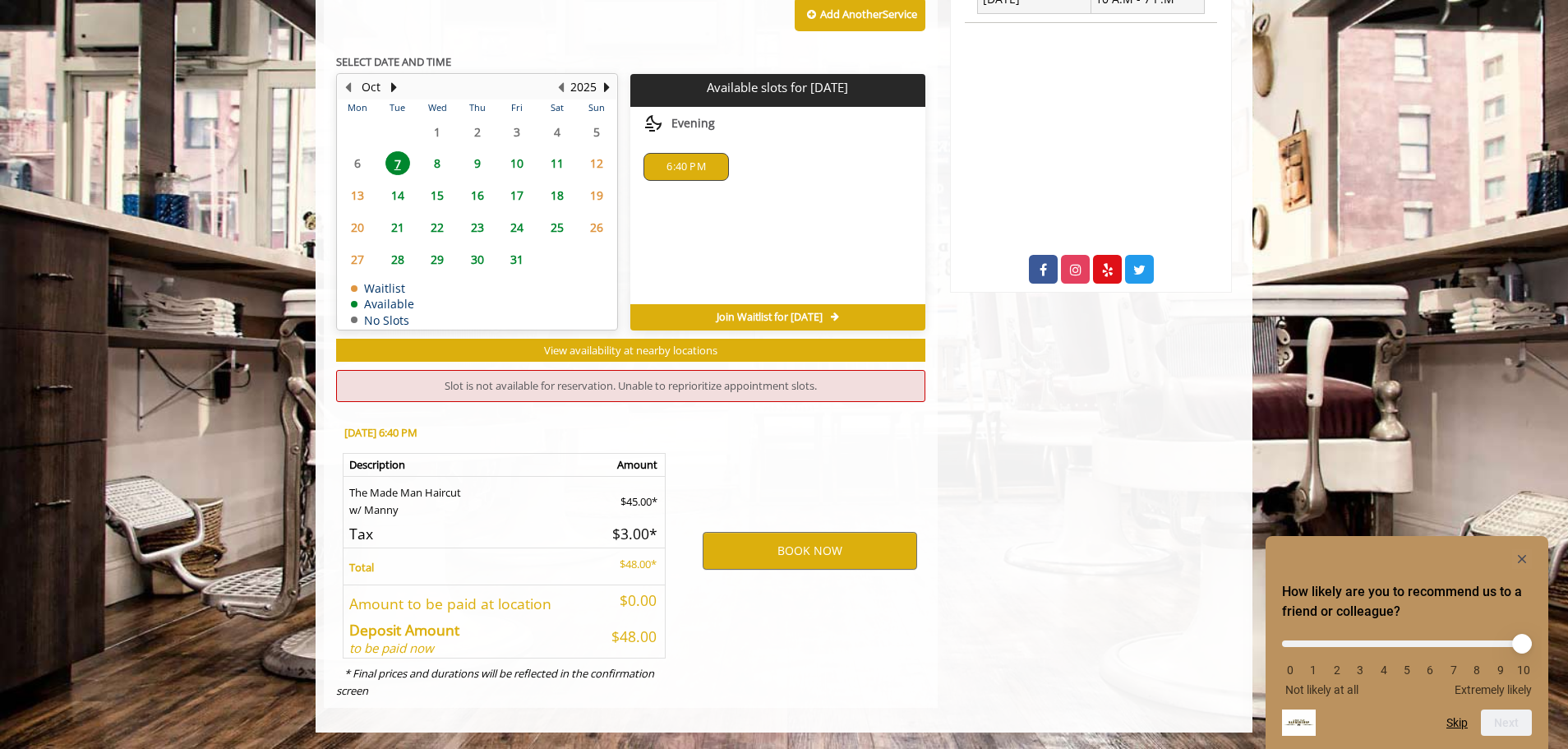
click at [688, 168] on span "6:40 PM" at bounding box center [686, 167] width 39 height 13
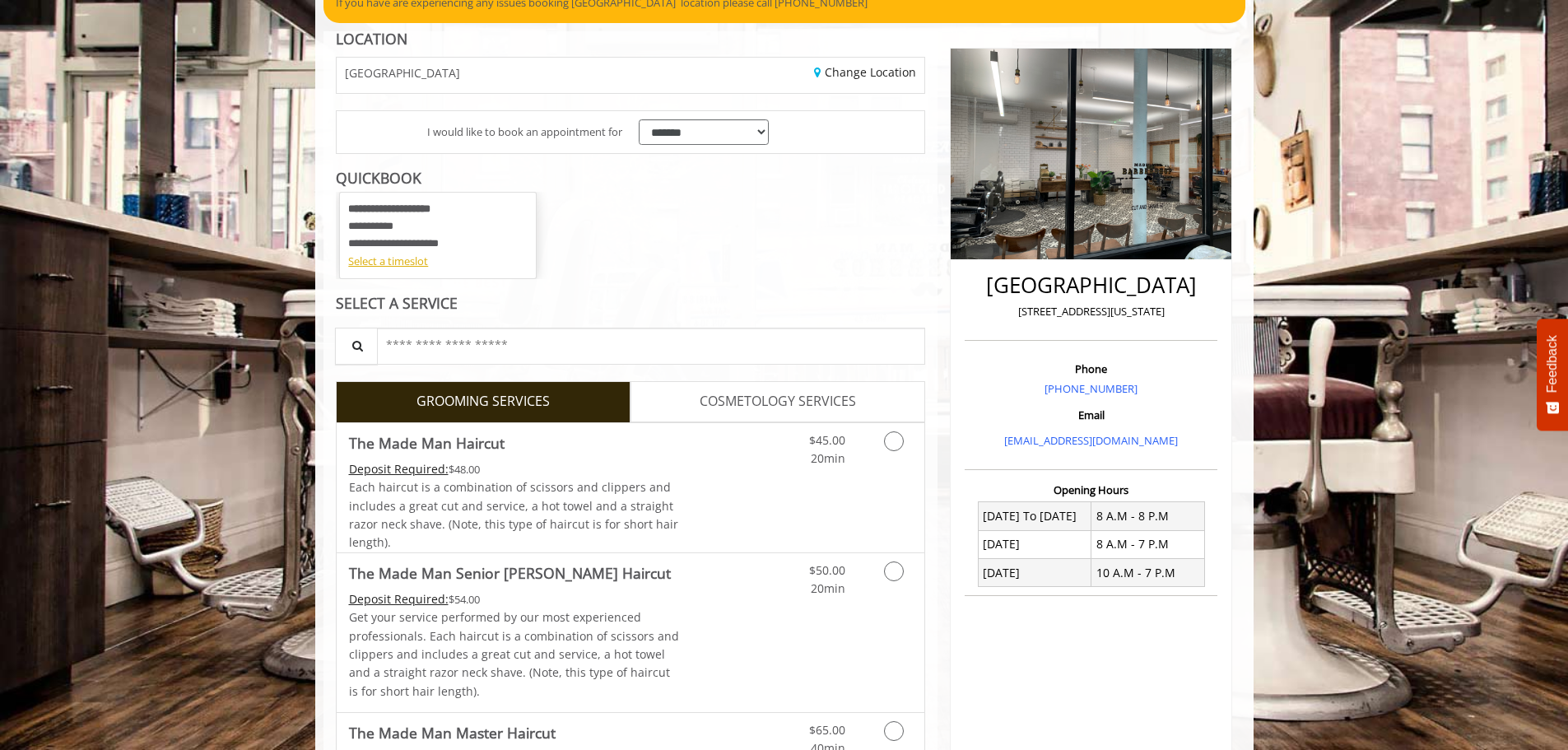
scroll to position [247, 0]
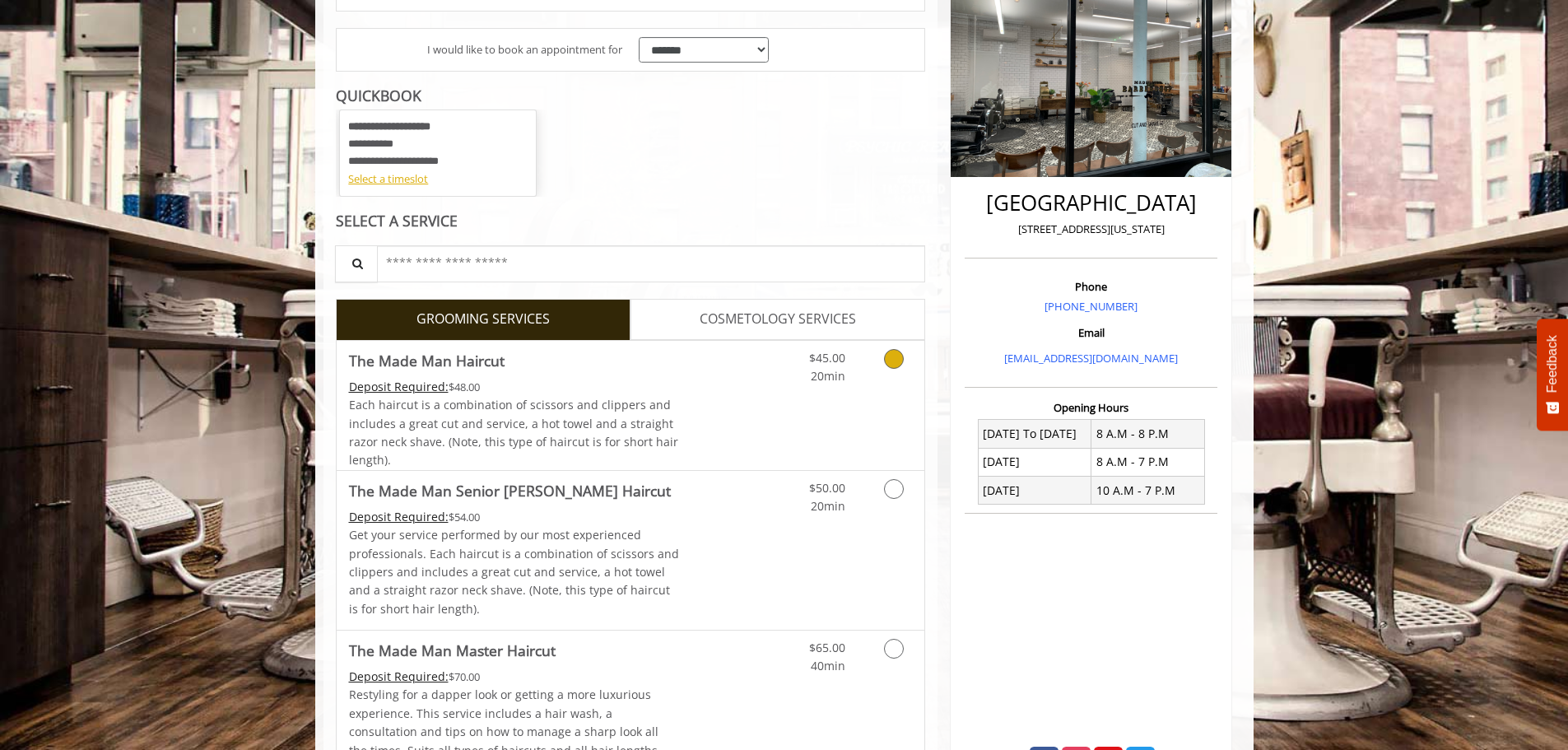
click at [894, 365] on icon "Grooming services" at bounding box center [894, 359] width 20 height 20
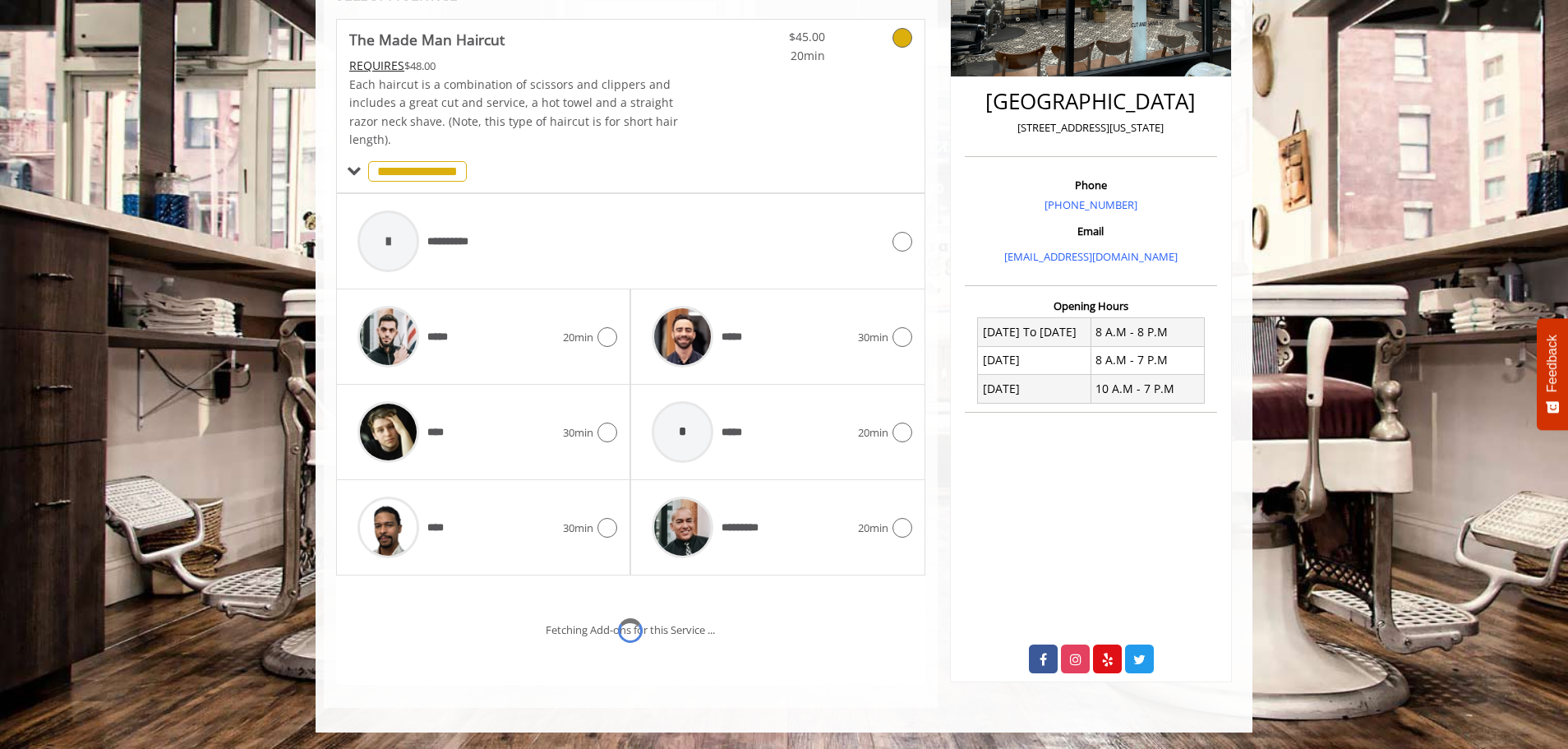
scroll to position [418, 0]
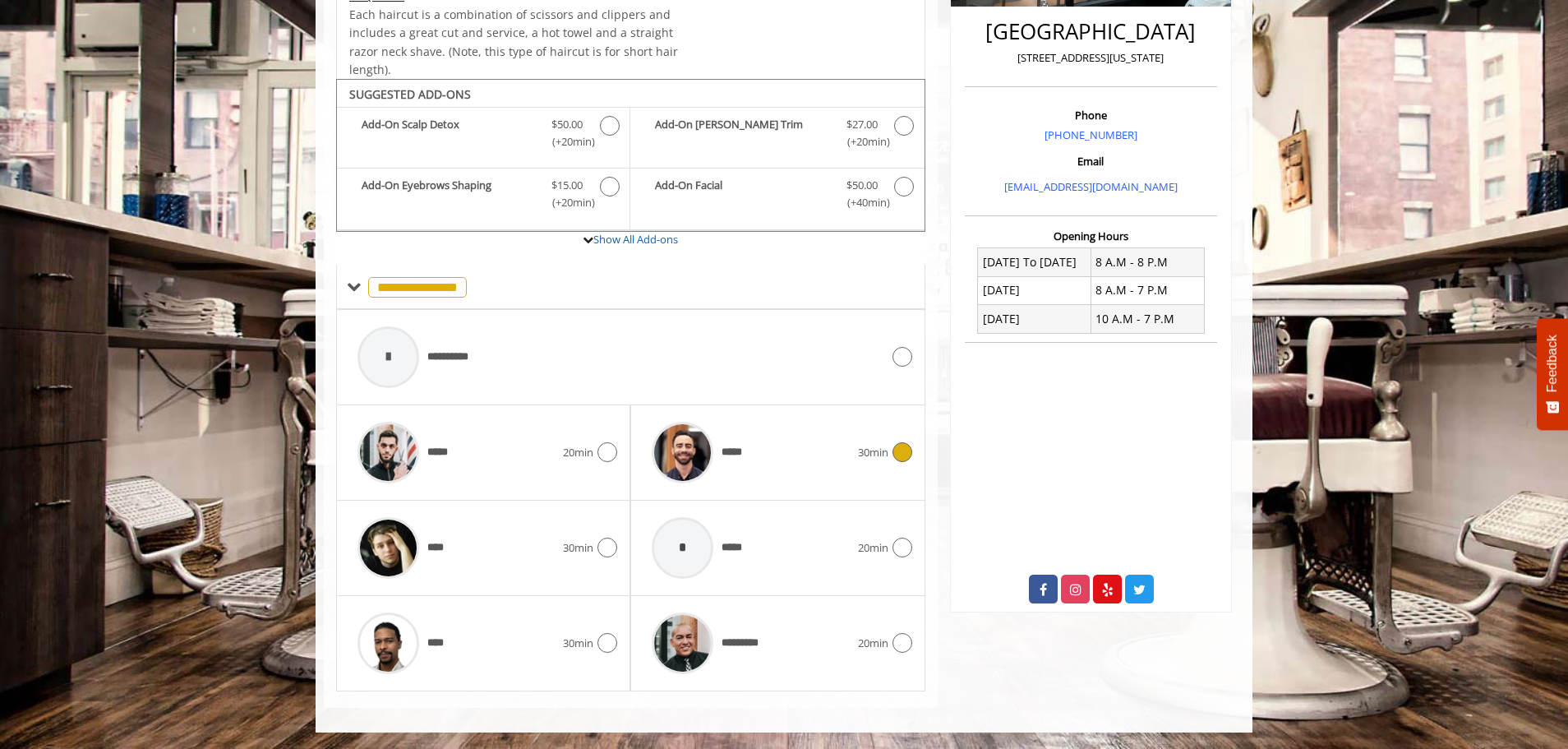
click at [910, 454] on icon at bounding box center [903, 452] width 20 height 20
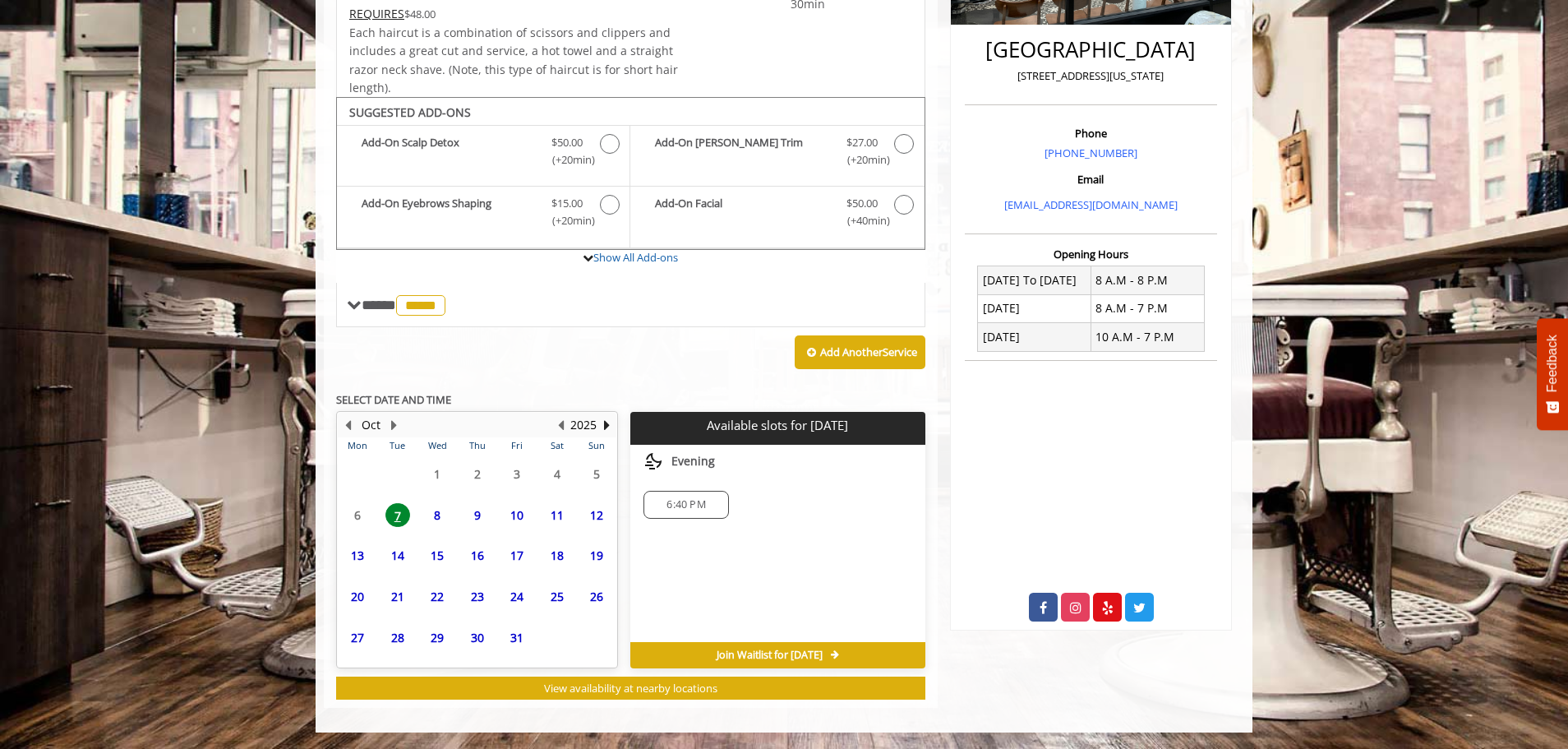
scroll to position [399, 0]
click at [688, 507] on span "6:40 PM" at bounding box center [686, 505] width 39 height 13
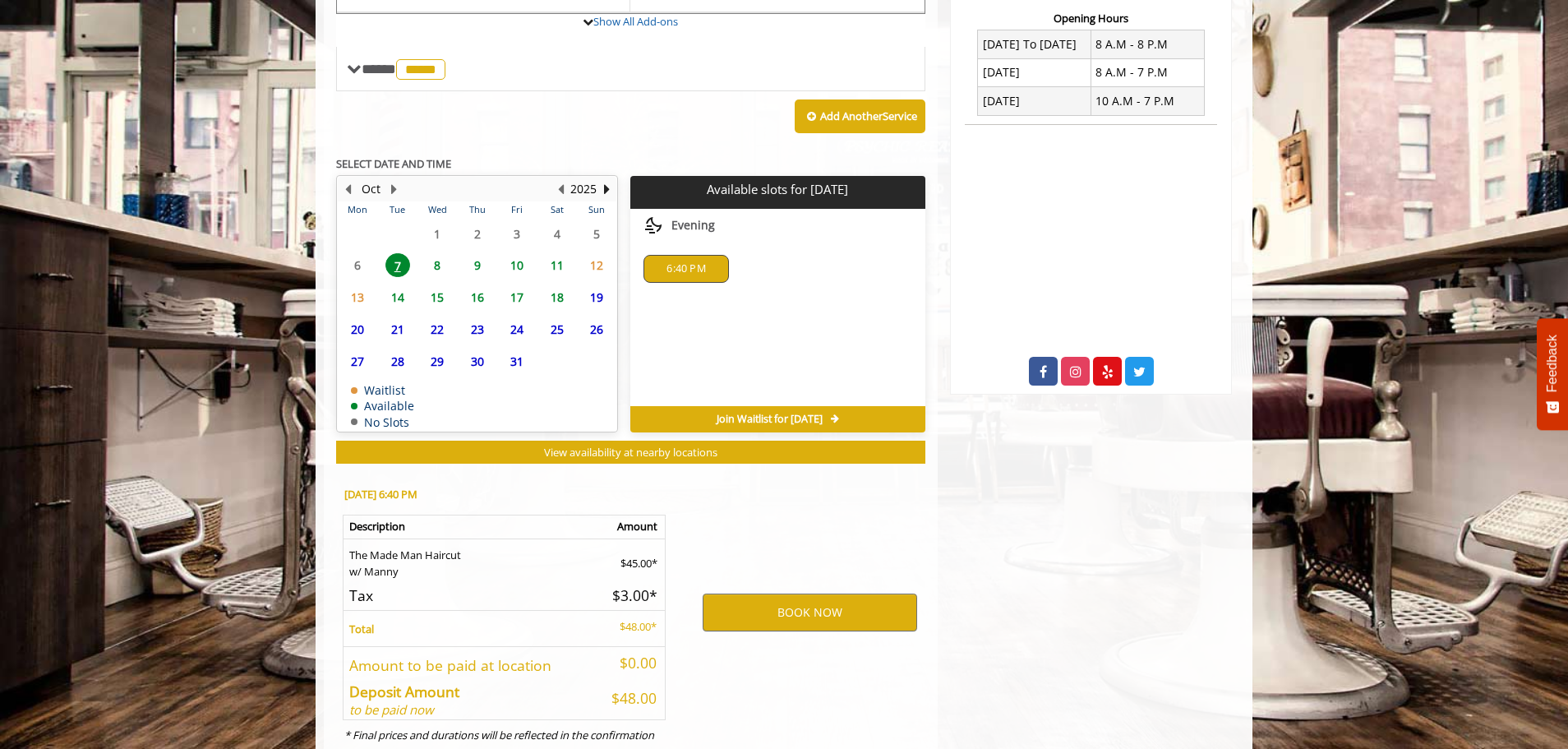
scroll to position [697, 0]
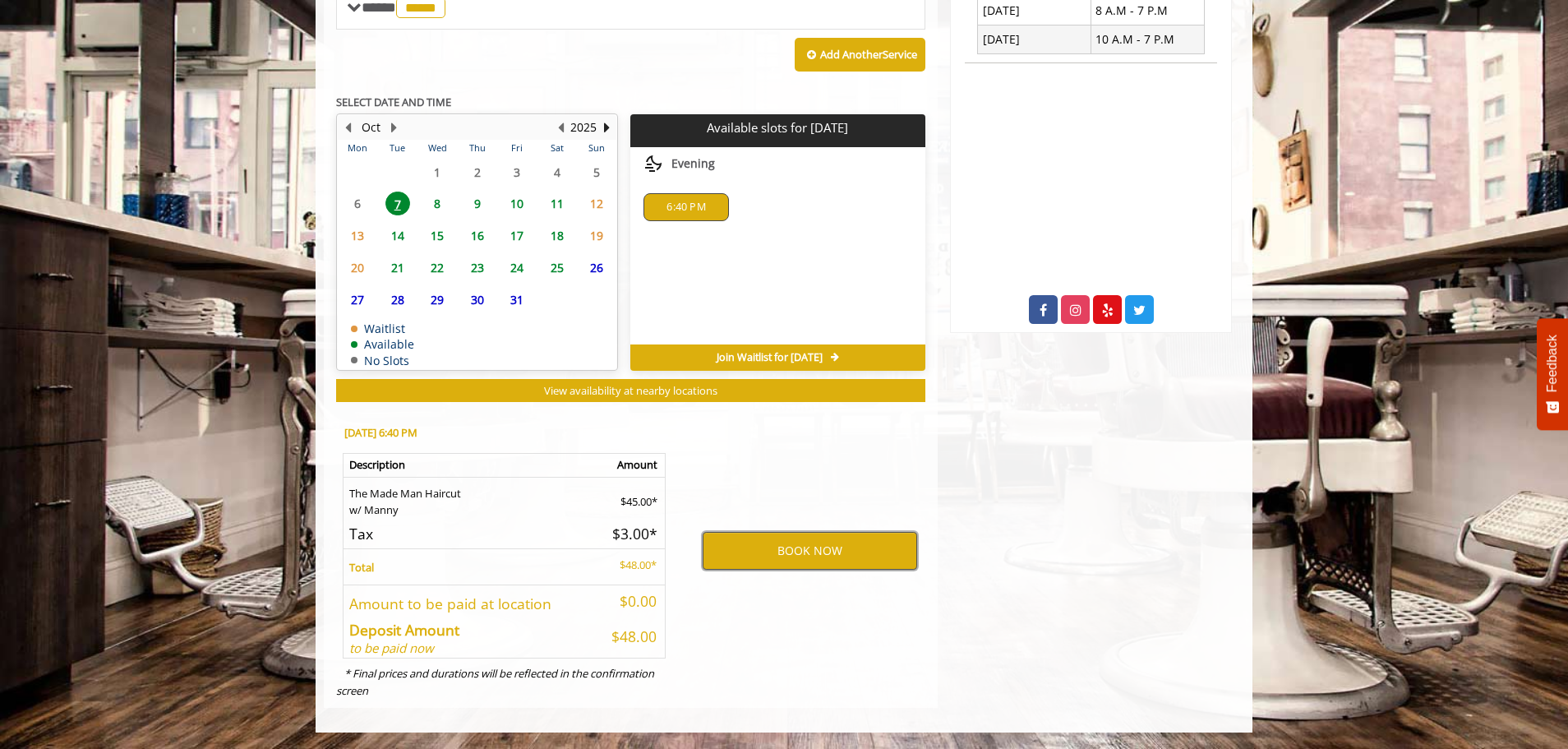
click at [827, 550] on button "BOOK NOW" at bounding box center [809, 551] width 215 height 38
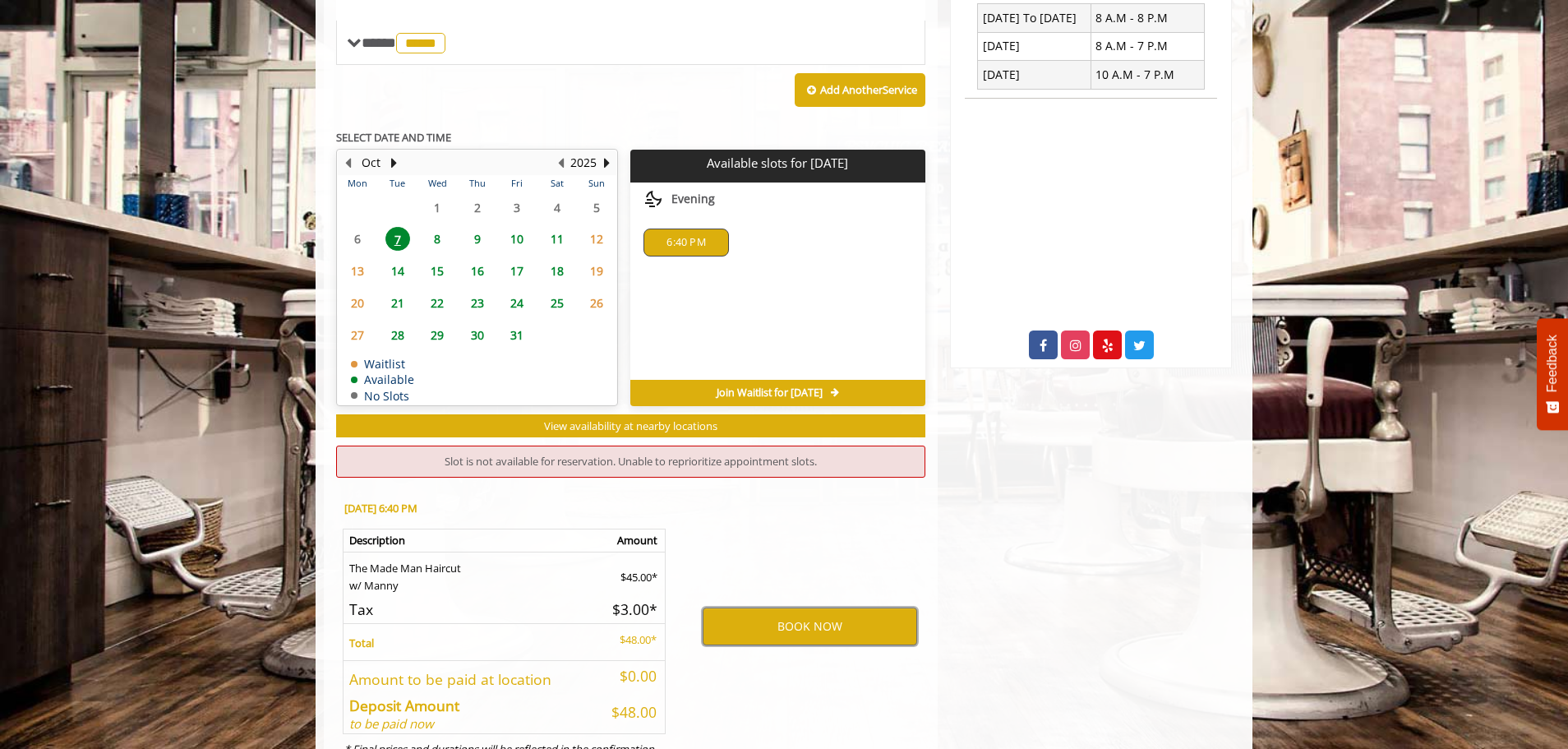
scroll to position [737, 0]
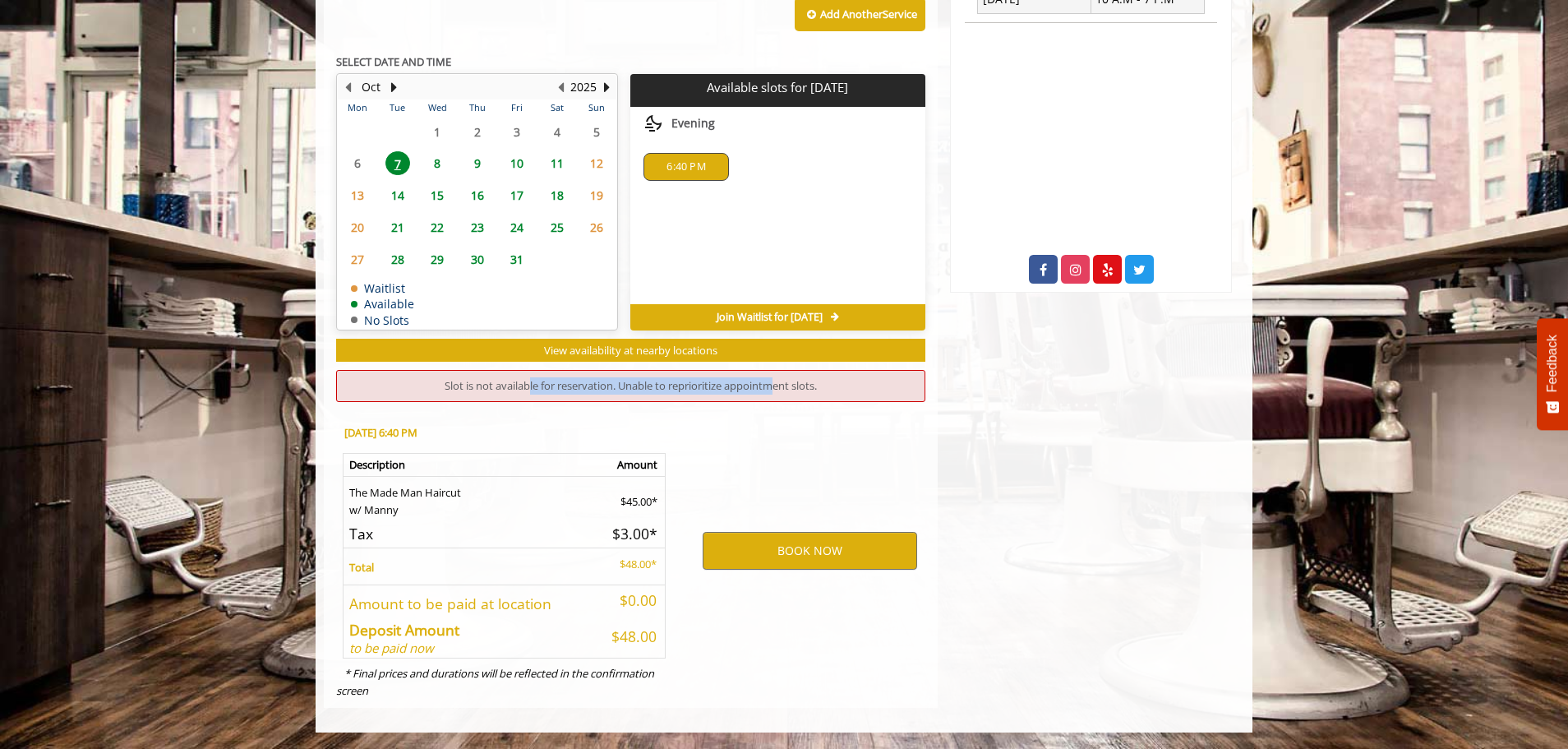
drag, startPoint x: 530, startPoint y: 385, endPoint x: 787, endPoint y: 384, distance: 257.0
click at [784, 384] on div "Slot is not available for reservation. Unable to reprioritize appointment slots." at bounding box center [630, 385] width 589 height 32
click at [787, 384] on div "Slot is not available for reservation. Unable to reprioritize appointment slots." at bounding box center [630, 385] width 589 height 32
drag, startPoint x: 818, startPoint y: 384, endPoint x: 610, endPoint y: 378, distance: 208.1
click at [610, 378] on div "Slot is not available for reservation. Unable to reprioritize appointment slots." at bounding box center [630, 385] width 589 height 32
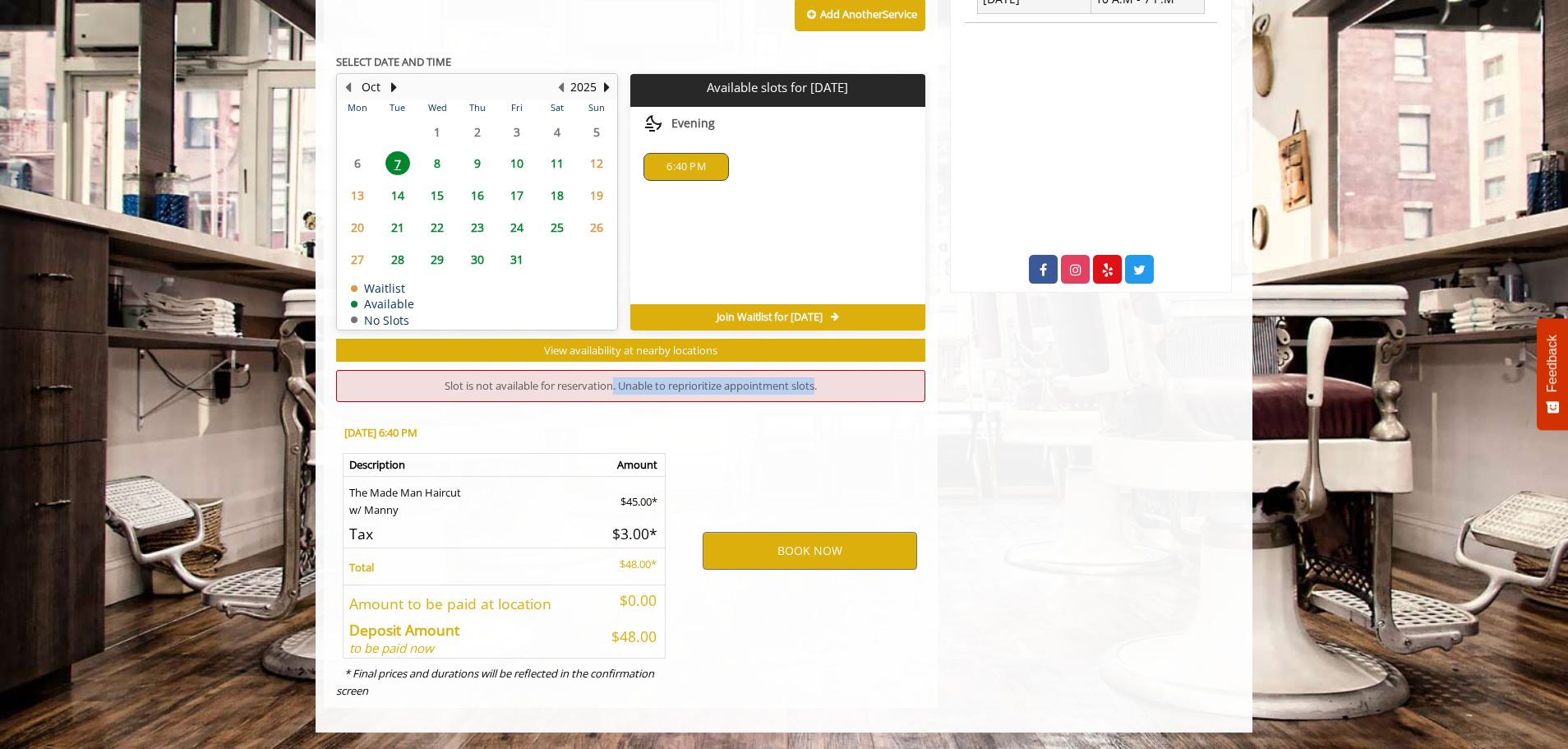
click at [610, 378] on div "Slot is not available for reservation. Unable to reprioritize appointment slots." at bounding box center [630, 385] width 589 height 32
drag, startPoint x: 600, startPoint y: 383, endPoint x: 779, endPoint y: 384, distance: 179.0
click at [775, 384] on div "Slot is not available for reservation. Unable to reprioritize appointment slots." at bounding box center [630, 385] width 589 height 32
click at [779, 384] on div "Slot is not available for reservation. Unable to reprioritize appointment slots." at bounding box center [630, 385] width 589 height 32
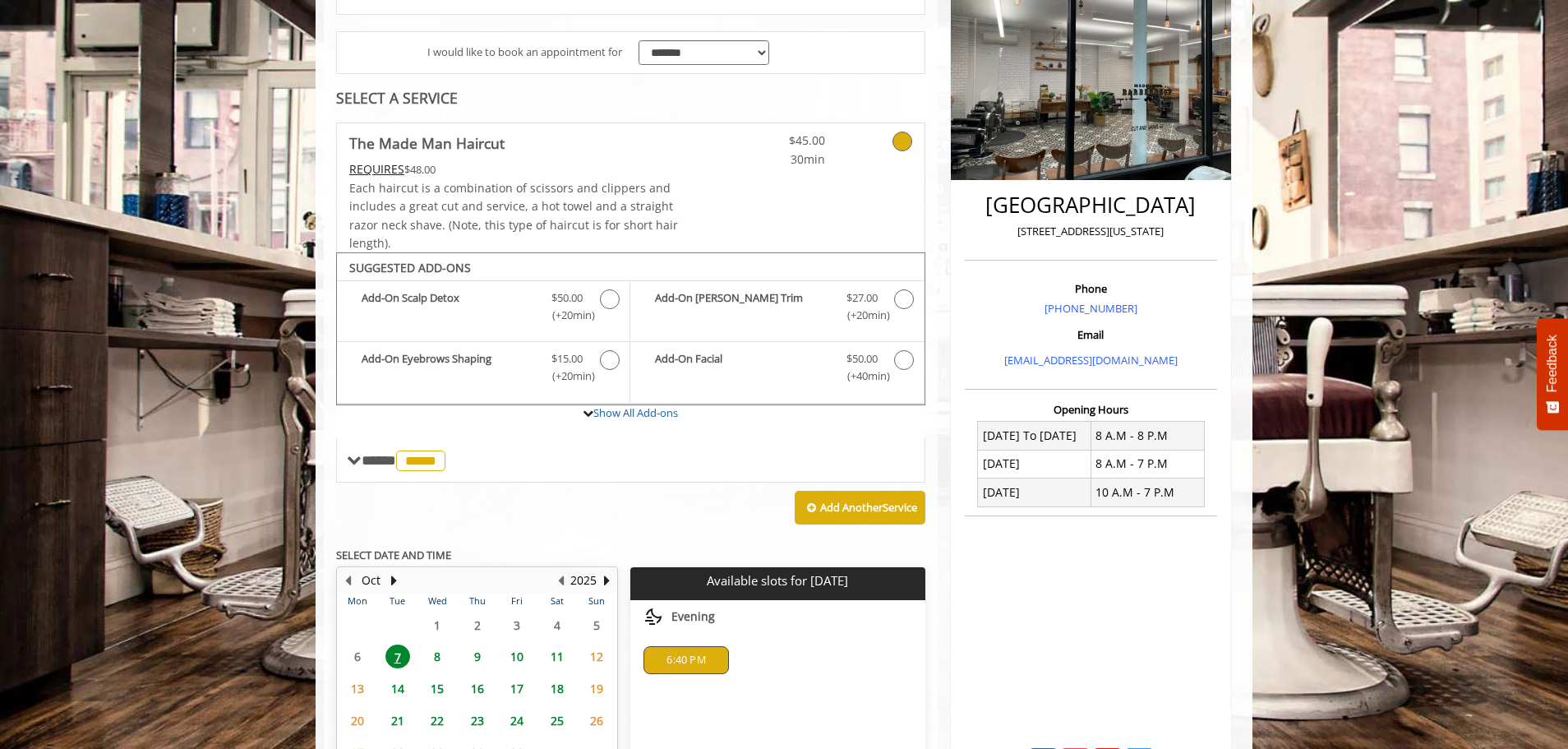
scroll to position [0, 0]
